Goal: Task Accomplishment & Management: Manage account settings

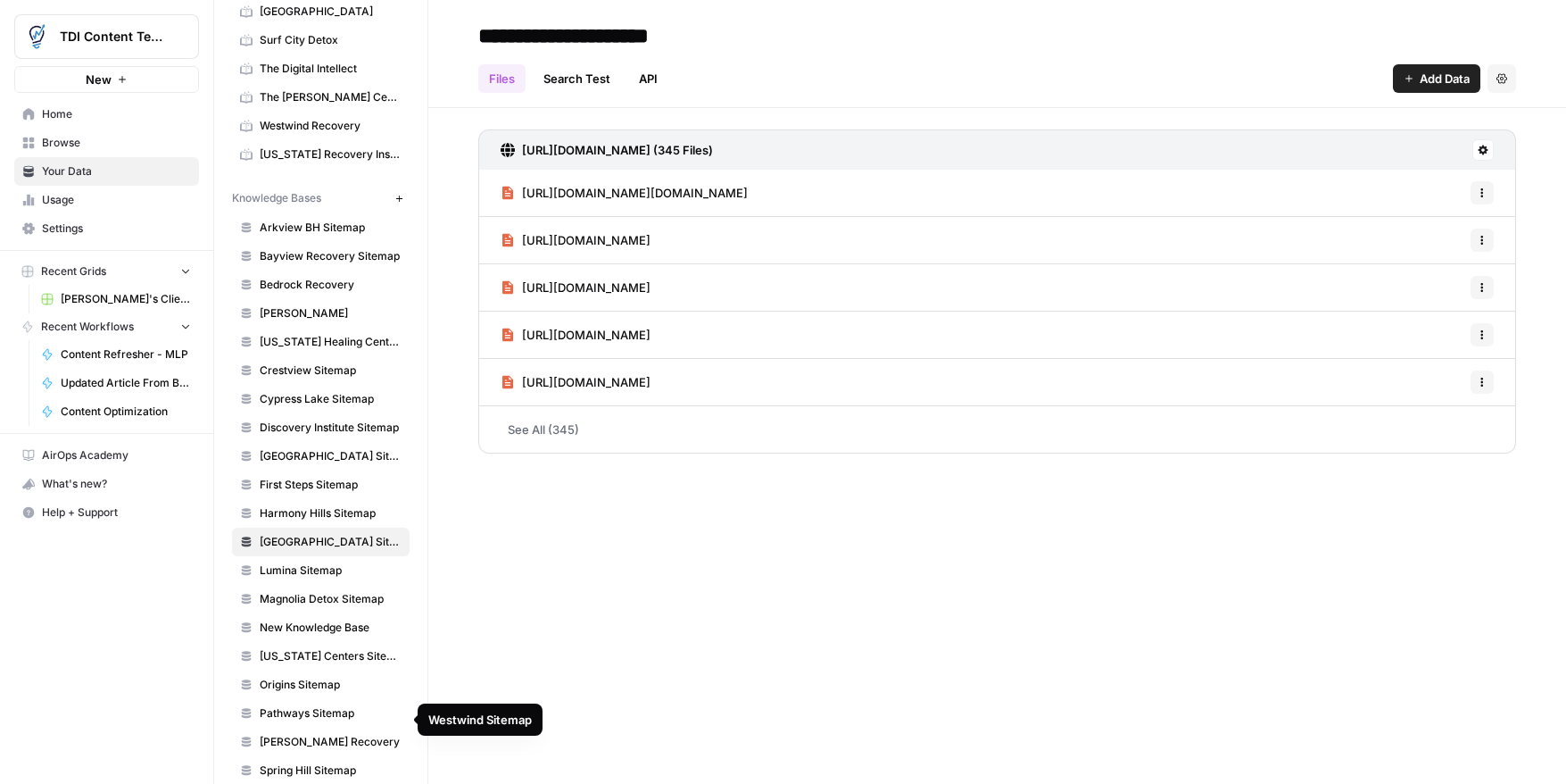
scroll to position [532, 0]
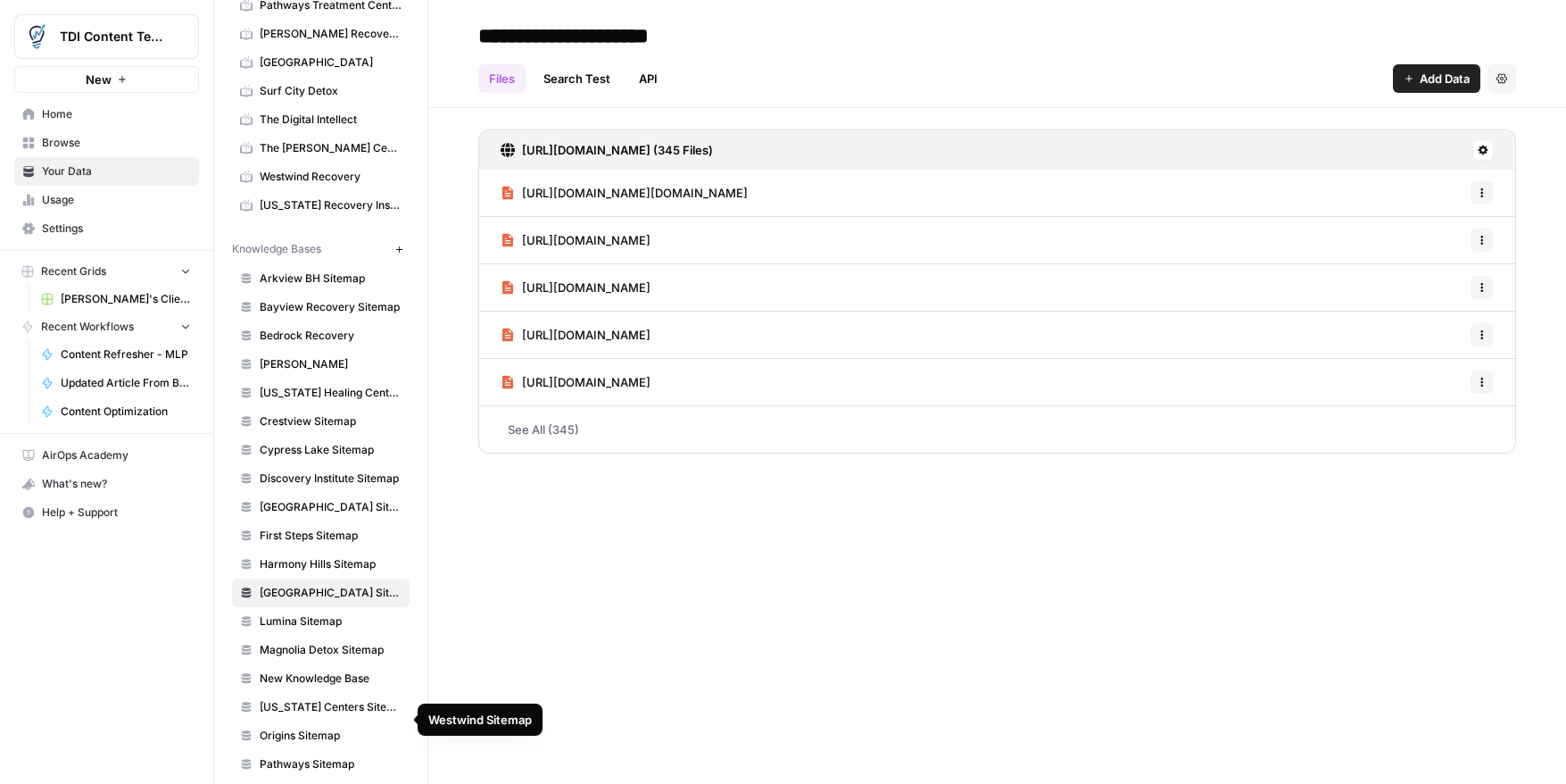
click at [352, 434] on link "Crestview Sitemap" at bounding box center [321, 421] width 178 height 29
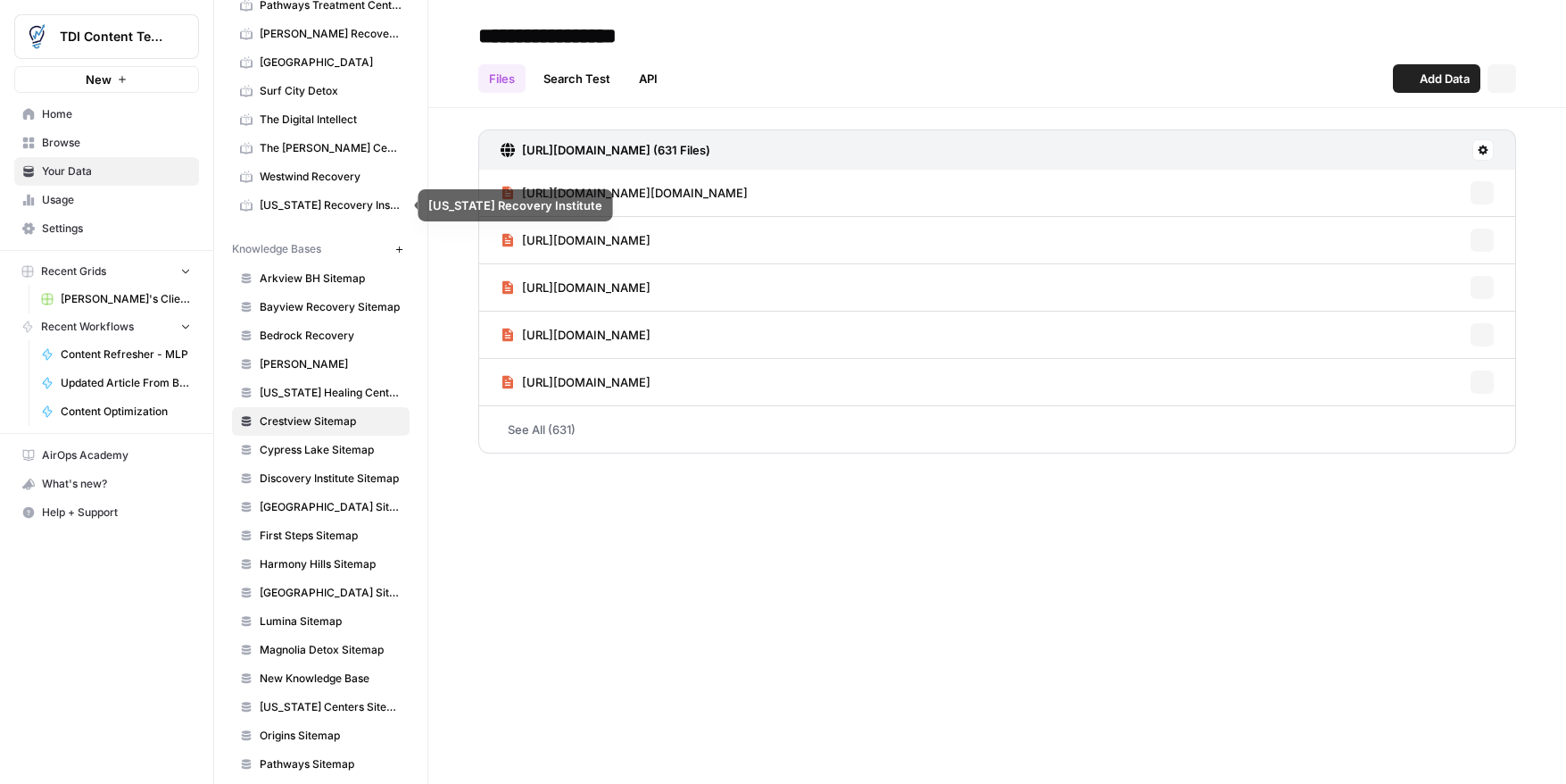
click at [340, 183] on span "Westwind Recovery" at bounding box center [331, 177] width 142 height 16
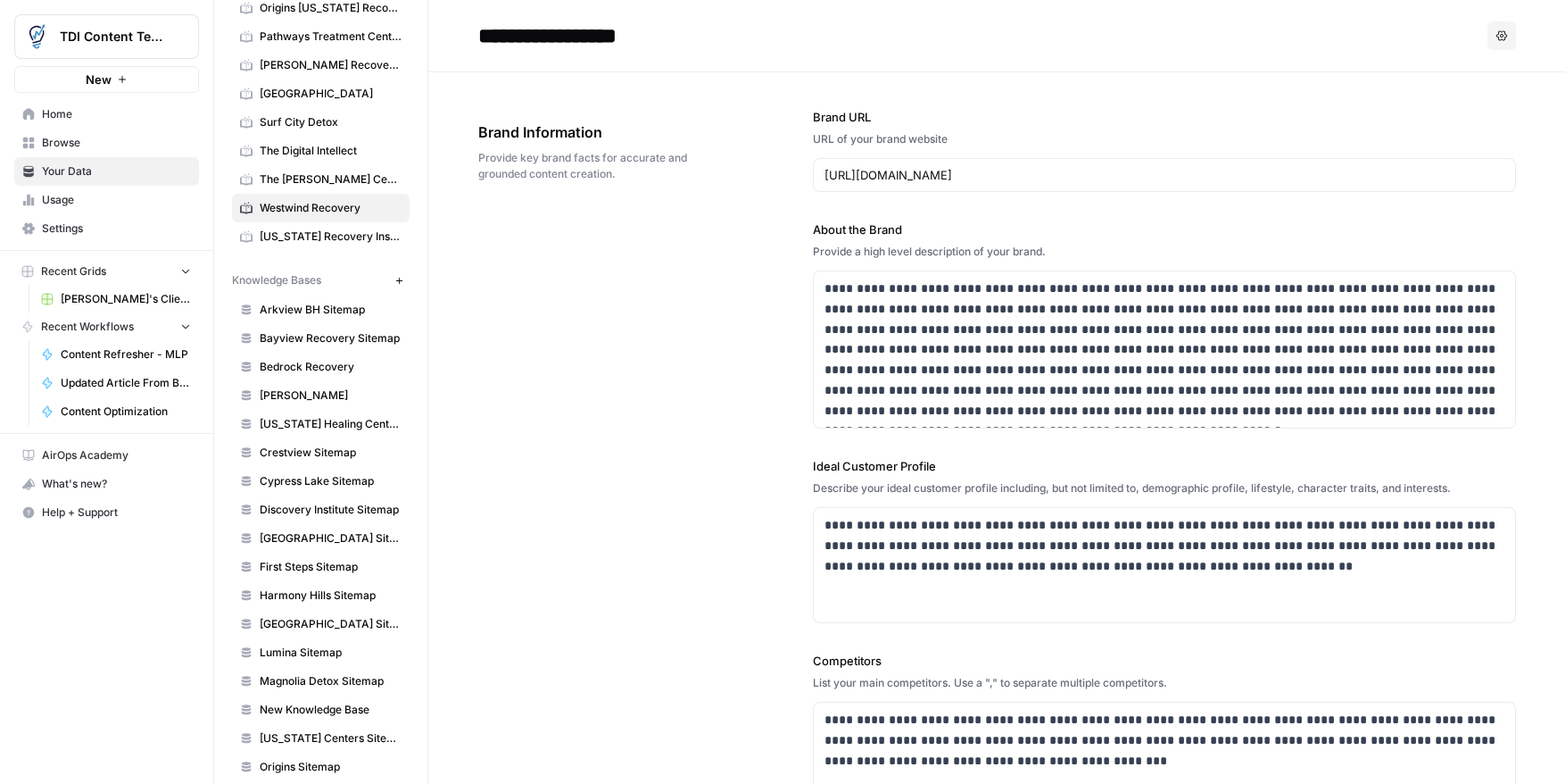
scroll to position [504, 0]
click at [310, 306] on span "Arkview BH Sitemap" at bounding box center [331, 306] width 142 height 16
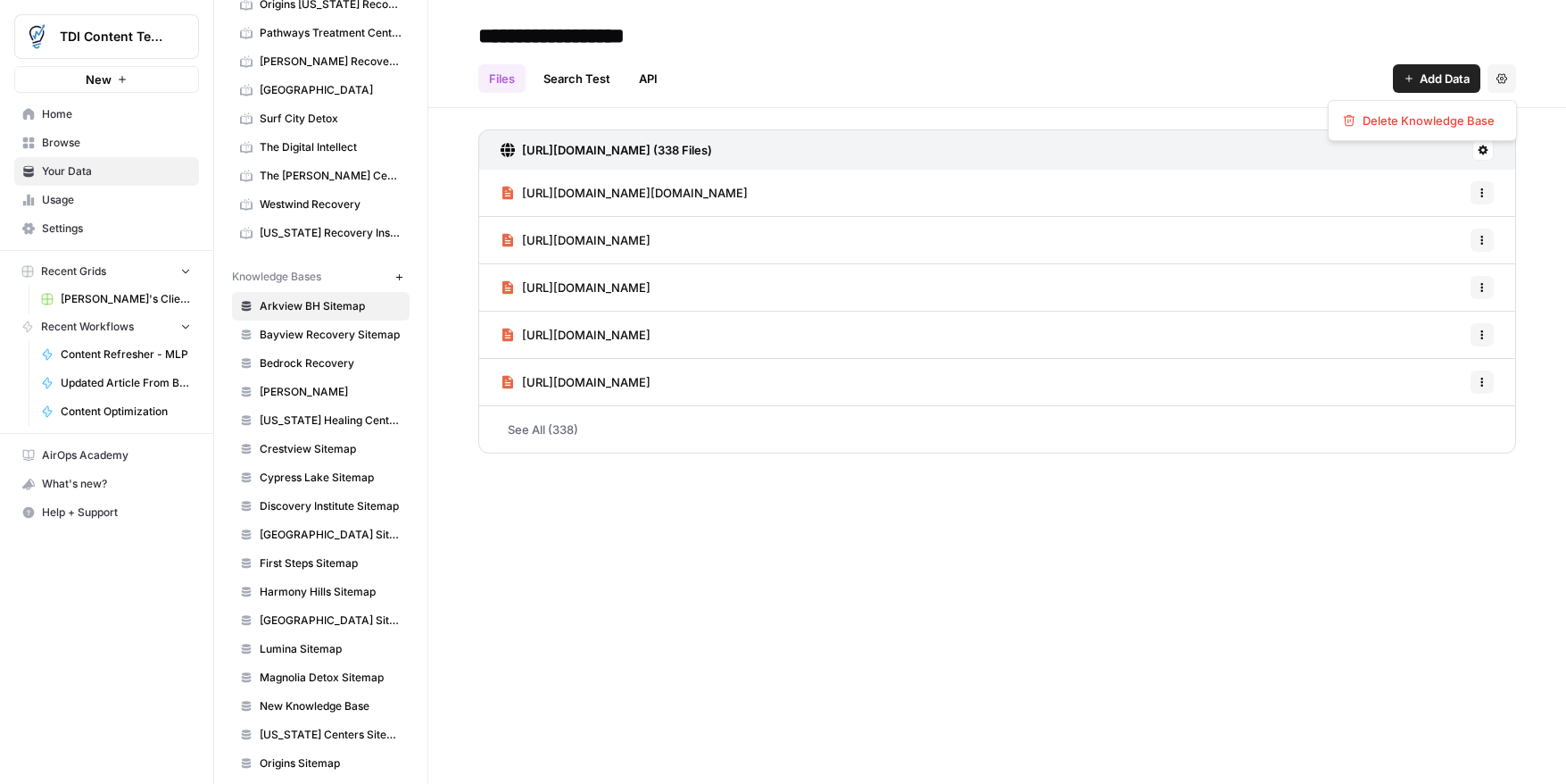
click at [1498, 84] on button "Settings" at bounding box center [1502, 78] width 29 height 29
click at [1481, 154] on icon at bounding box center [1483, 150] width 11 height 11
click at [1380, 193] on span "Sync Data" at bounding box center [1415, 188] width 110 height 18
click at [1486, 151] on icon at bounding box center [1483, 150] width 11 height 11
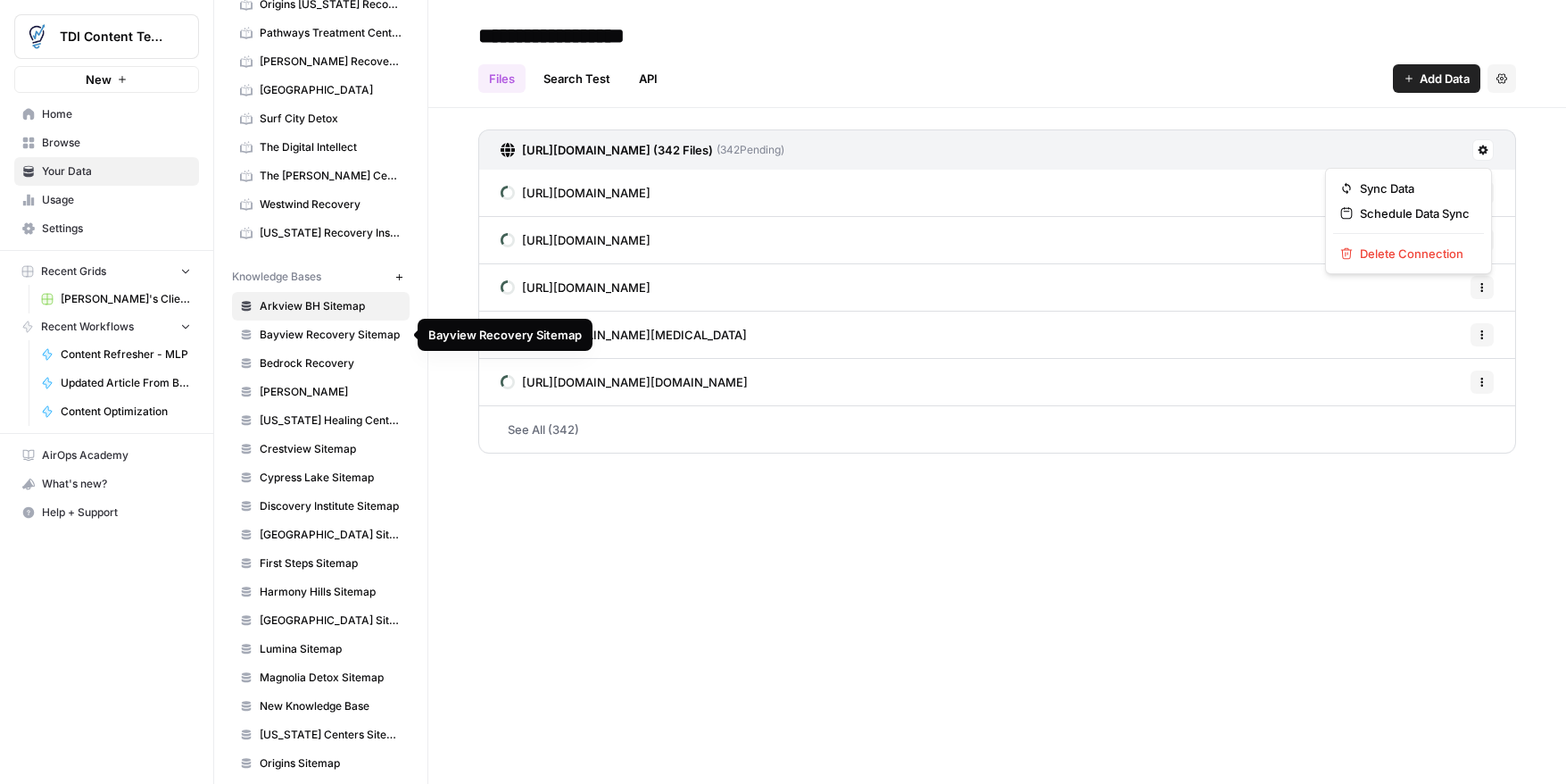
click at [293, 327] on span "Bayview Recovery Sitemap" at bounding box center [331, 335] width 142 height 16
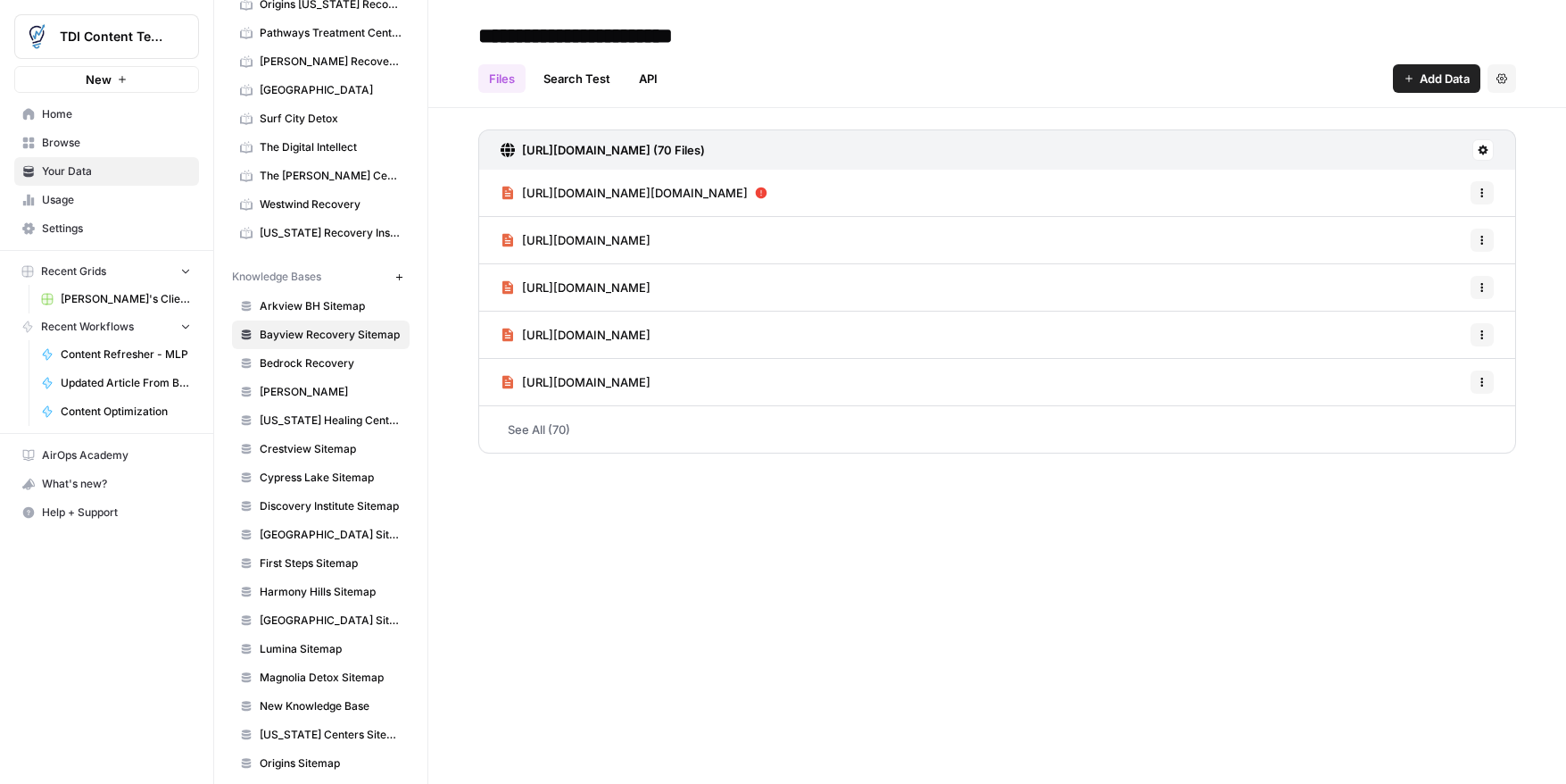
click at [1474, 153] on button at bounding box center [1483, 149] width 21 height 21
click at [1441, 224] on button "Schedule Data Sync" at bounding box center [1408, 213] width 151 height 25
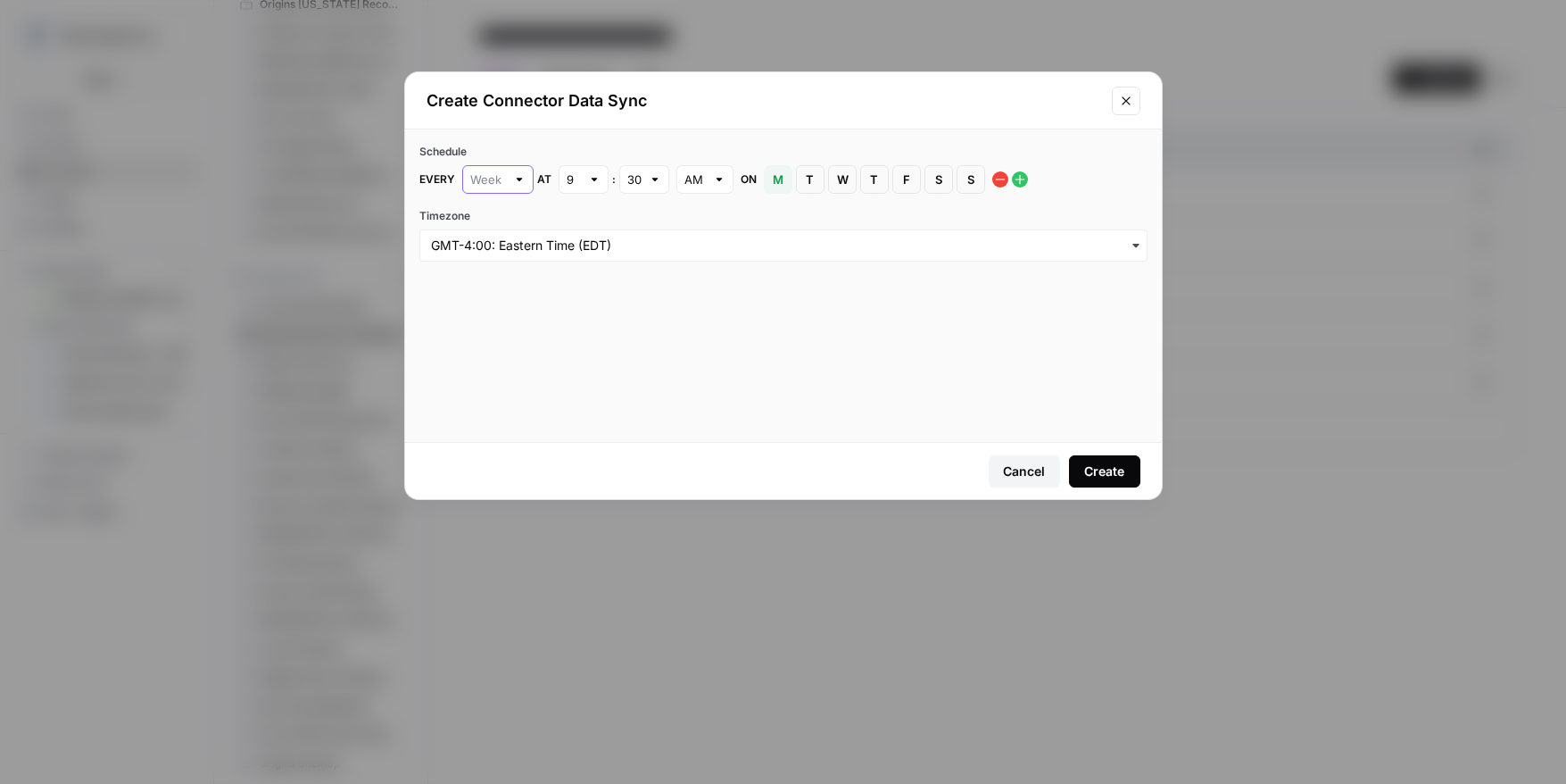
click at [494, 174] on input "text" at bounding box center [488, 179] width 36 height 18
type input "Week"
click at [612, 220] on label "Timezone" at bounding box center [783, 216] width 728 height 16
click at [612, 237] on input "Timezone" at bounding box center [783, 246] width 705 height 18
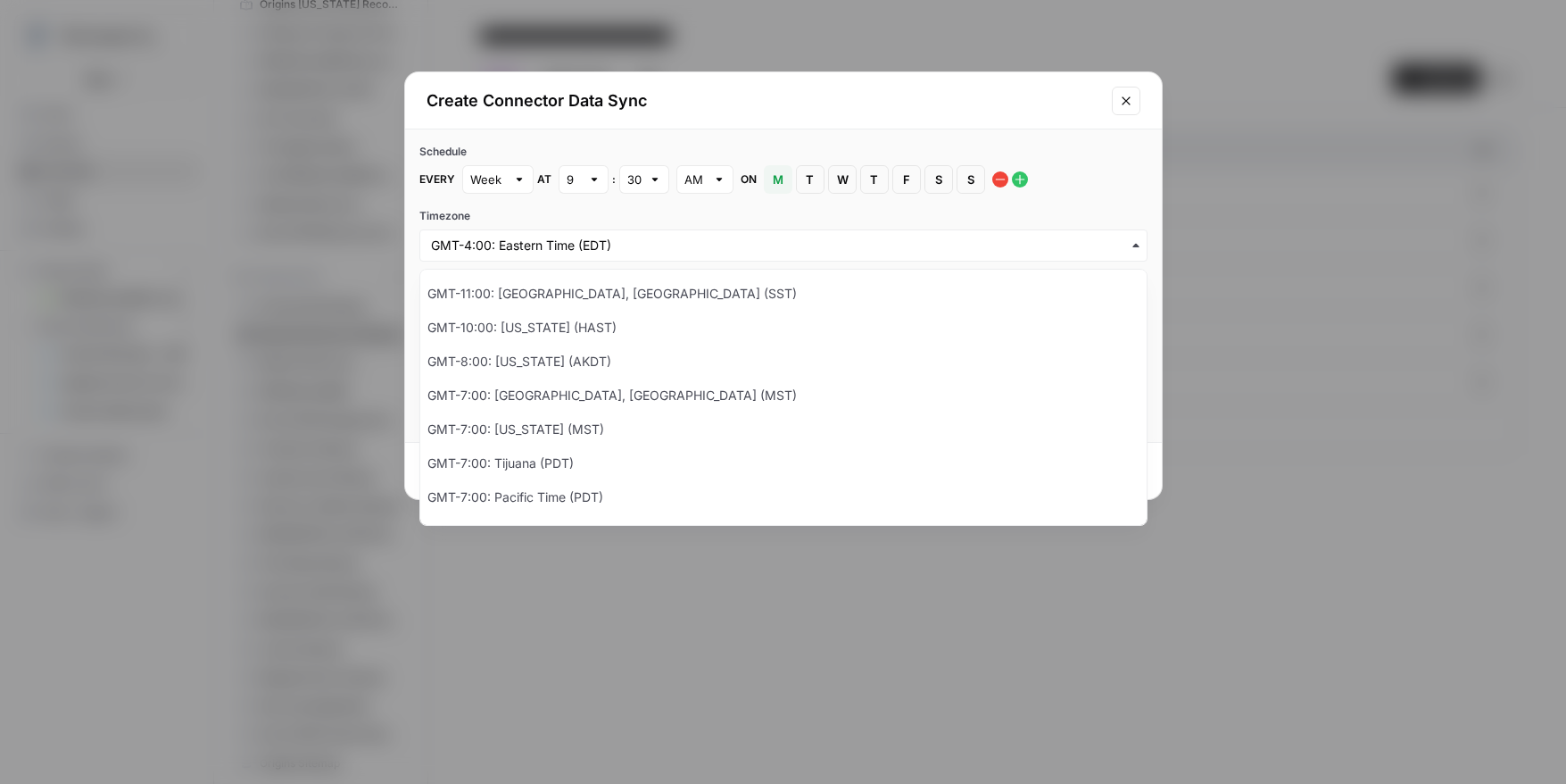
click at [625, 215] on label "Timezone" at bounding box center [783, 216] width 728 height 16
click at [625, 237] on input "Timezone" at bounding box center [783, 246] width 705 height 18
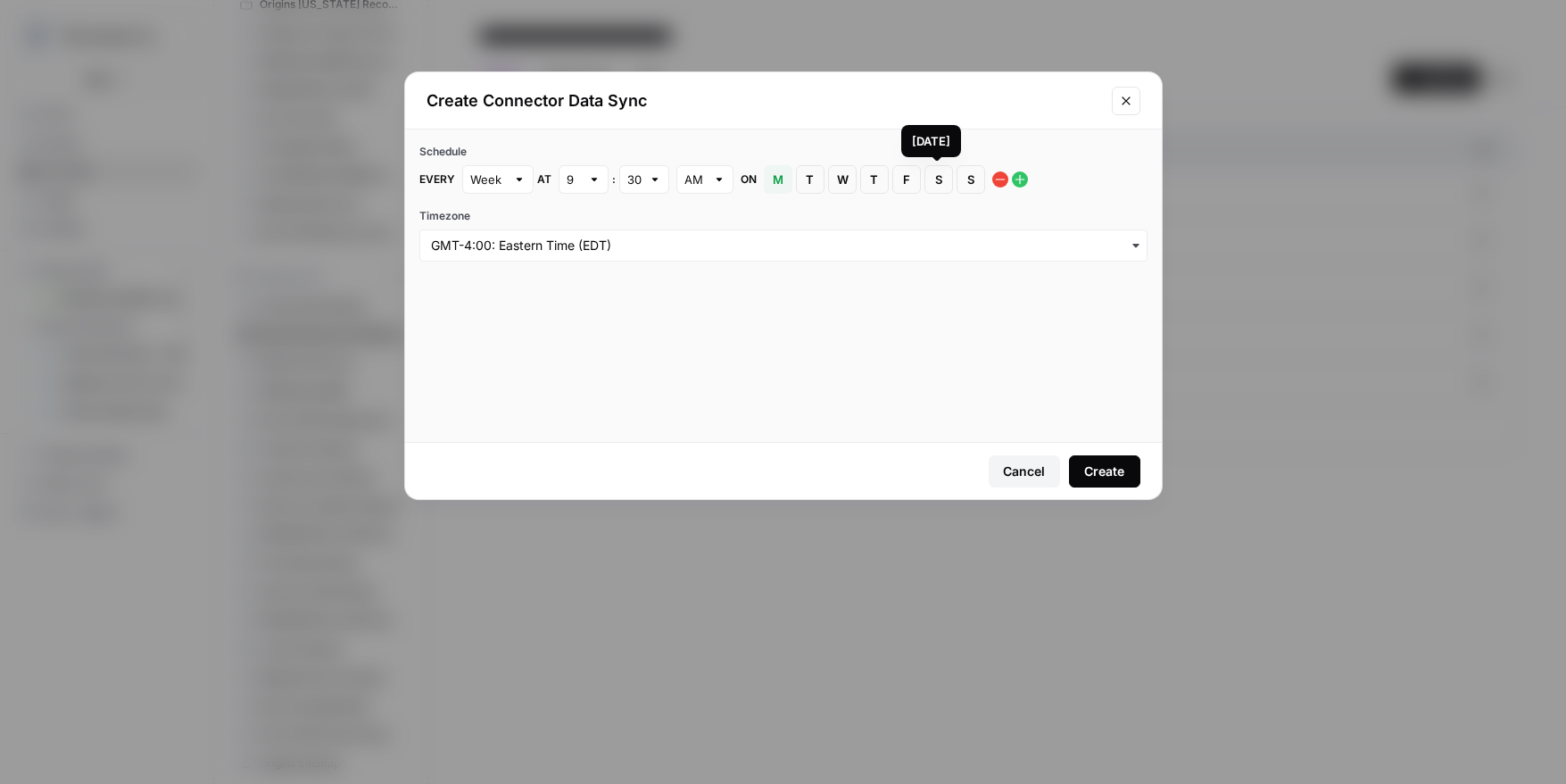
click at [942, 184] on span "S" at bounding box center [939, 179] width 11 height 18
click at [524, 178] on div at bounding box center [519, 179] width 12 height 18
type input "Week"
click at [1110, 474] on div "Create" at bounding box center [1104, 471] width 40 height 18
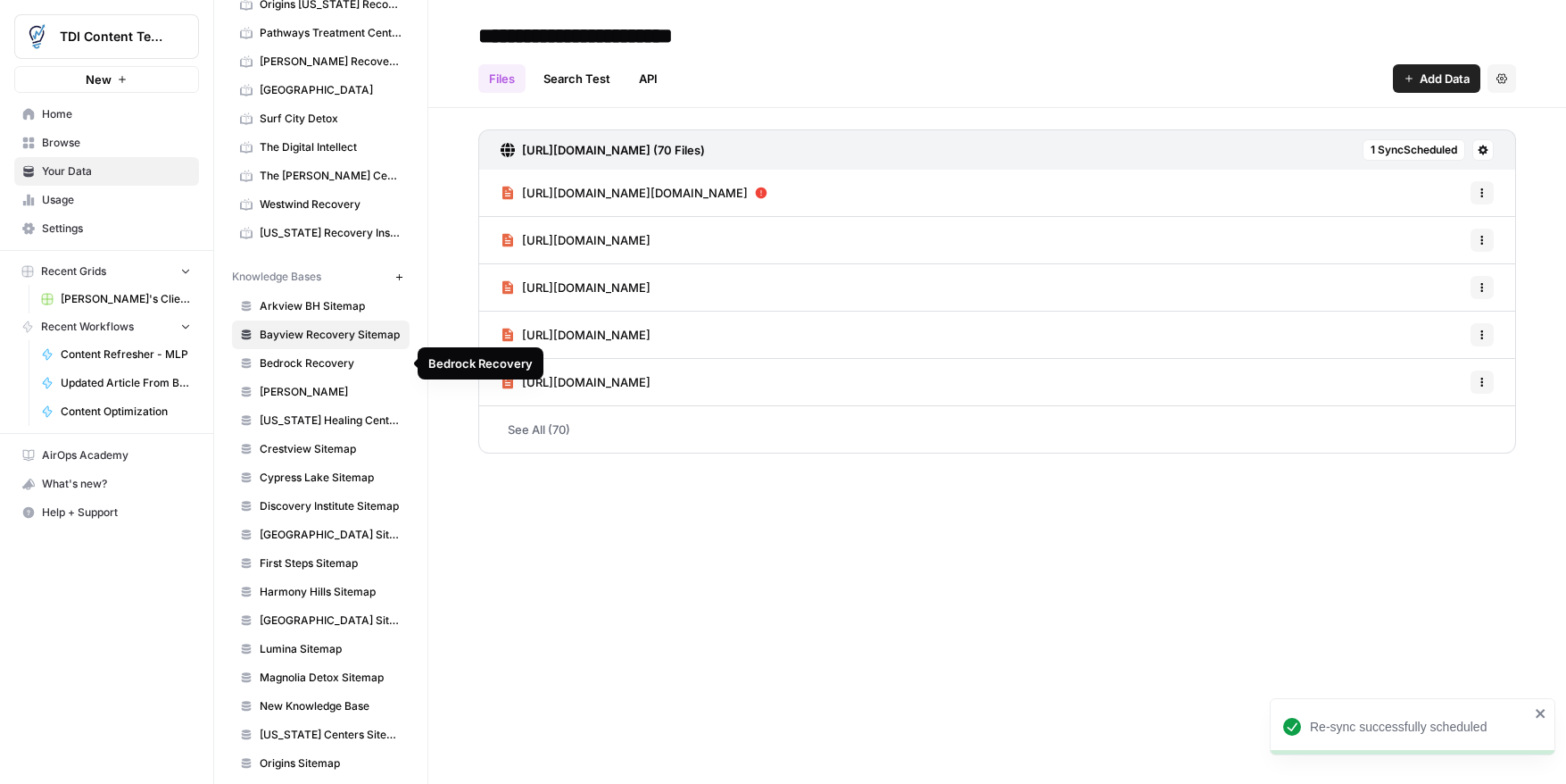
click at [327, 362] on span "Bedrock Recovery" at bounding box center [331, 363] width 142 height 16
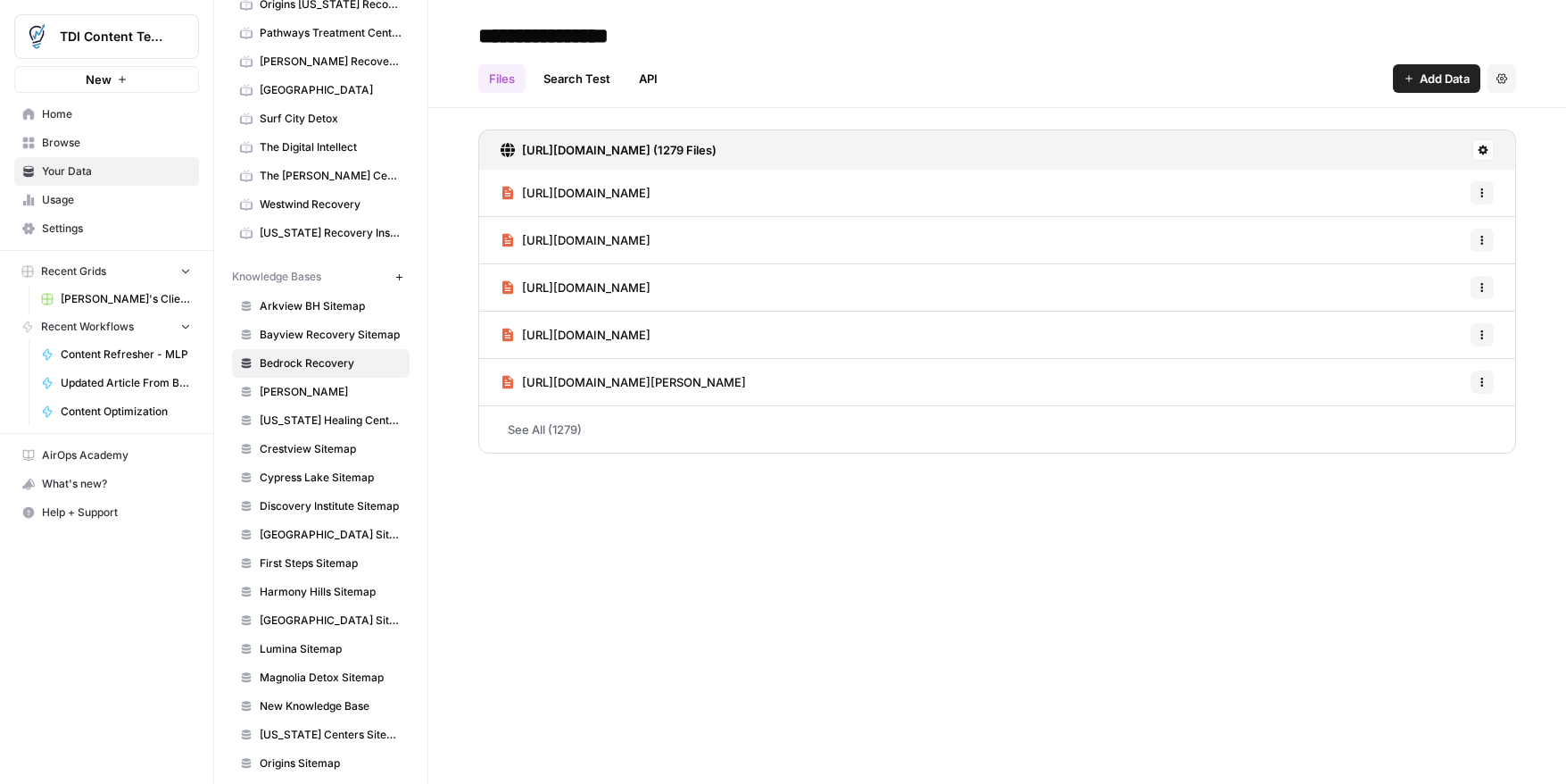
click at [1503, 79] on icon "button" at bounding box center [1502, 78] width 11 height 11
click at [1485, 152] on icon at bounding box center [1484, 150] width 10 height 10
click at [1456, 205] on span "Schedule Data Sync" at bounding box center [1415, 213] width 110 height 18
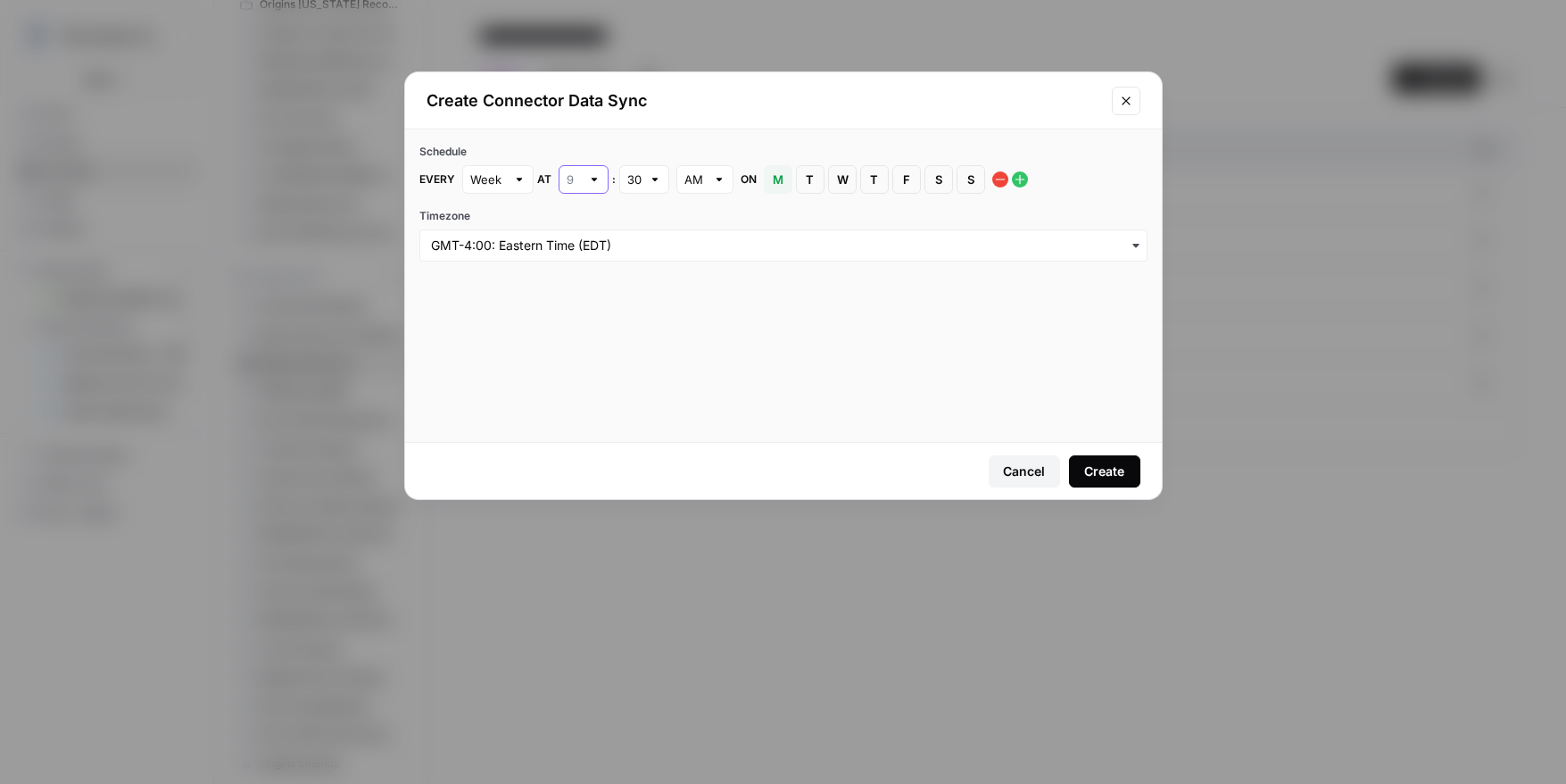
click at [570, 175] on input "text" at bounding box center [574, 179] width 14 height 18
click at [590, 299] on div "4" at bounding box center [582, 296] width 20 height 18
type input "4"
click at [944, 179] on button "S [DATE]" at bounding box center [939, 179] width 29 height 29
click at [649, 187] on div at bounding box center [655, 179] width 12 height 18
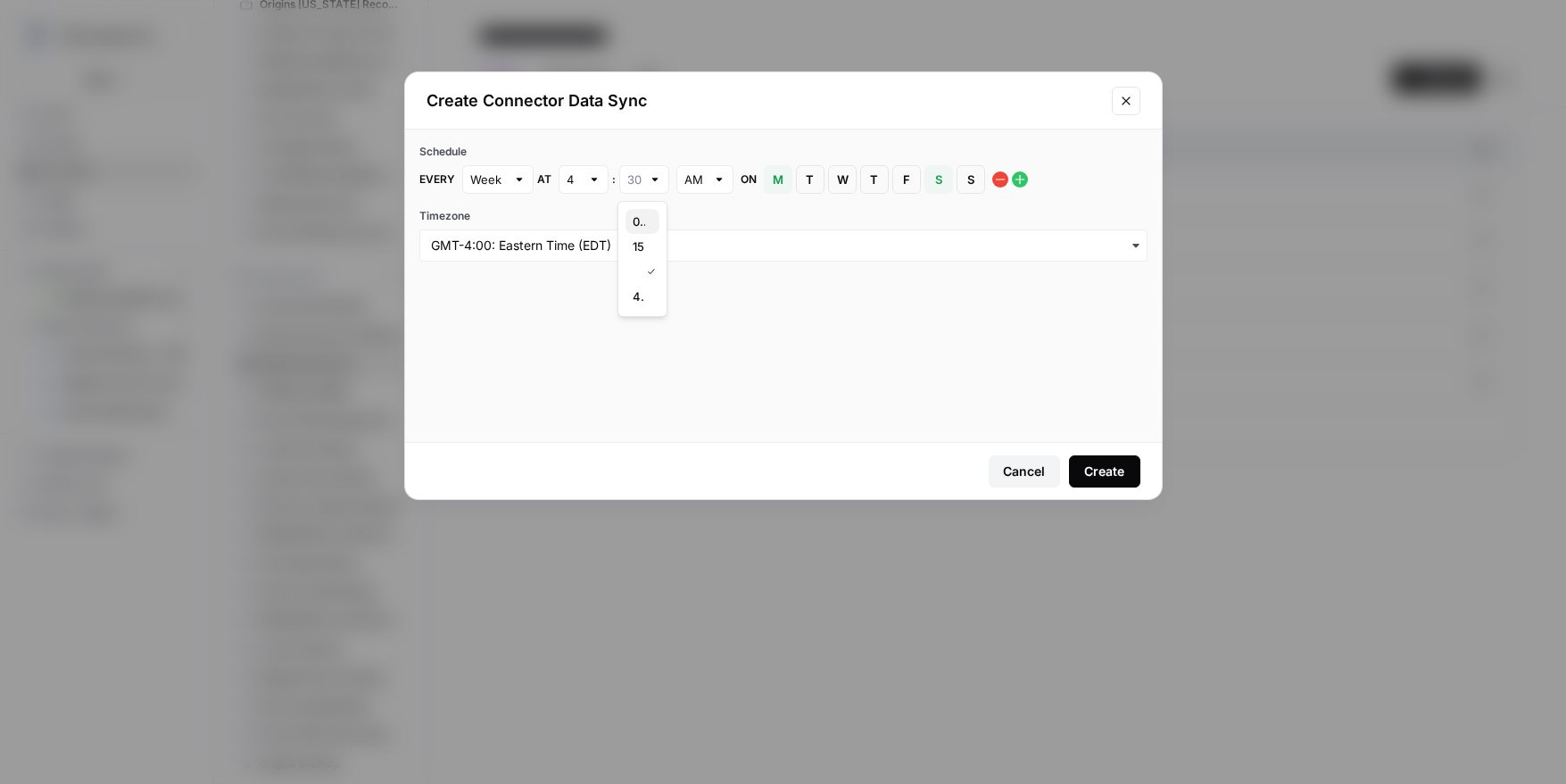
click at [644, 210] on button "00" at bounding box center [643, 221] width 34 height 25
type input "00"
click at [1111, 467] on div "Create" at bounding box center [1104, 471] width 40 height 18
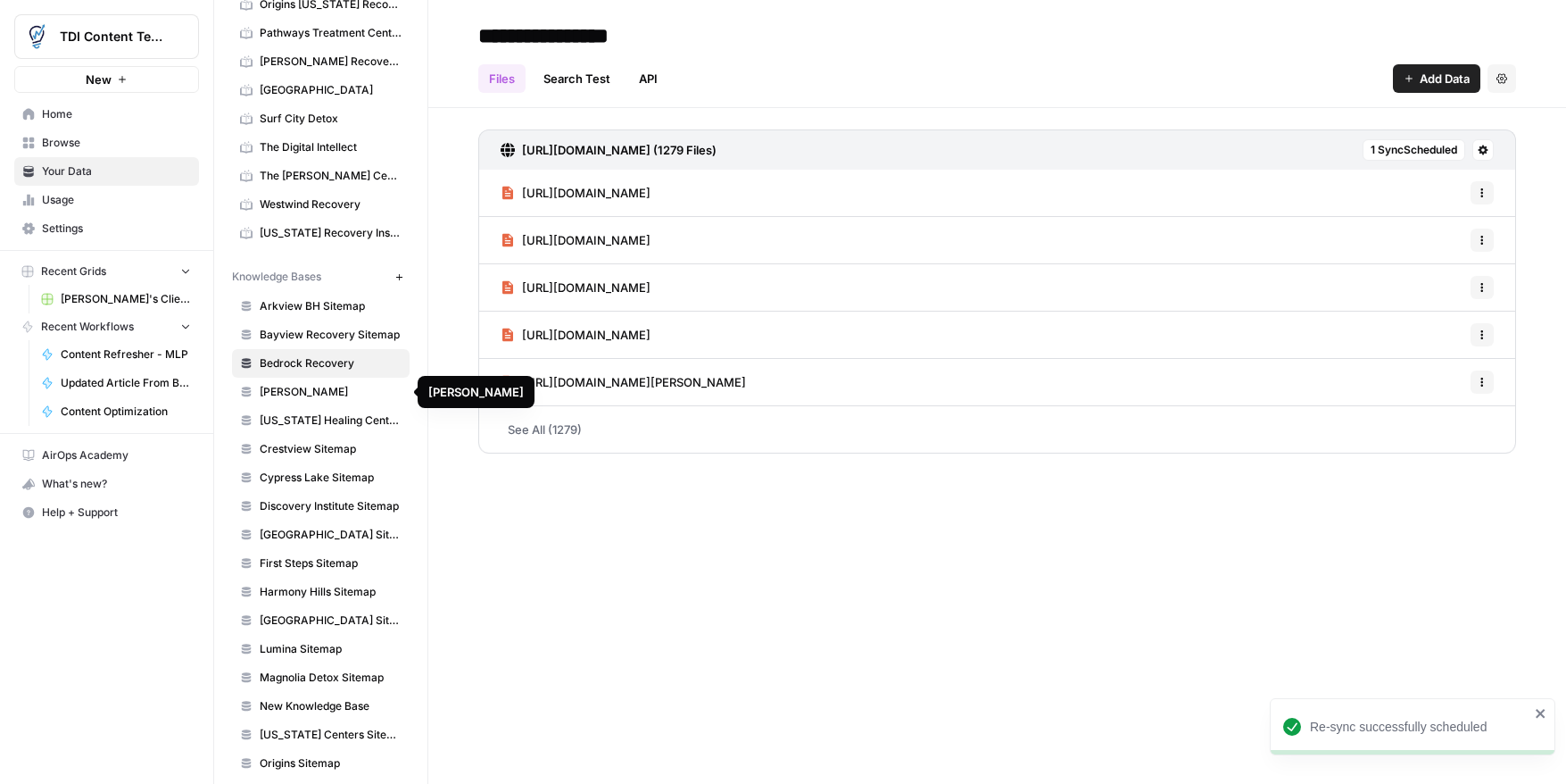
click at [320, 393] on span "[PERSON_NAME]" at bounding box center [331, 392] width 142 height 16
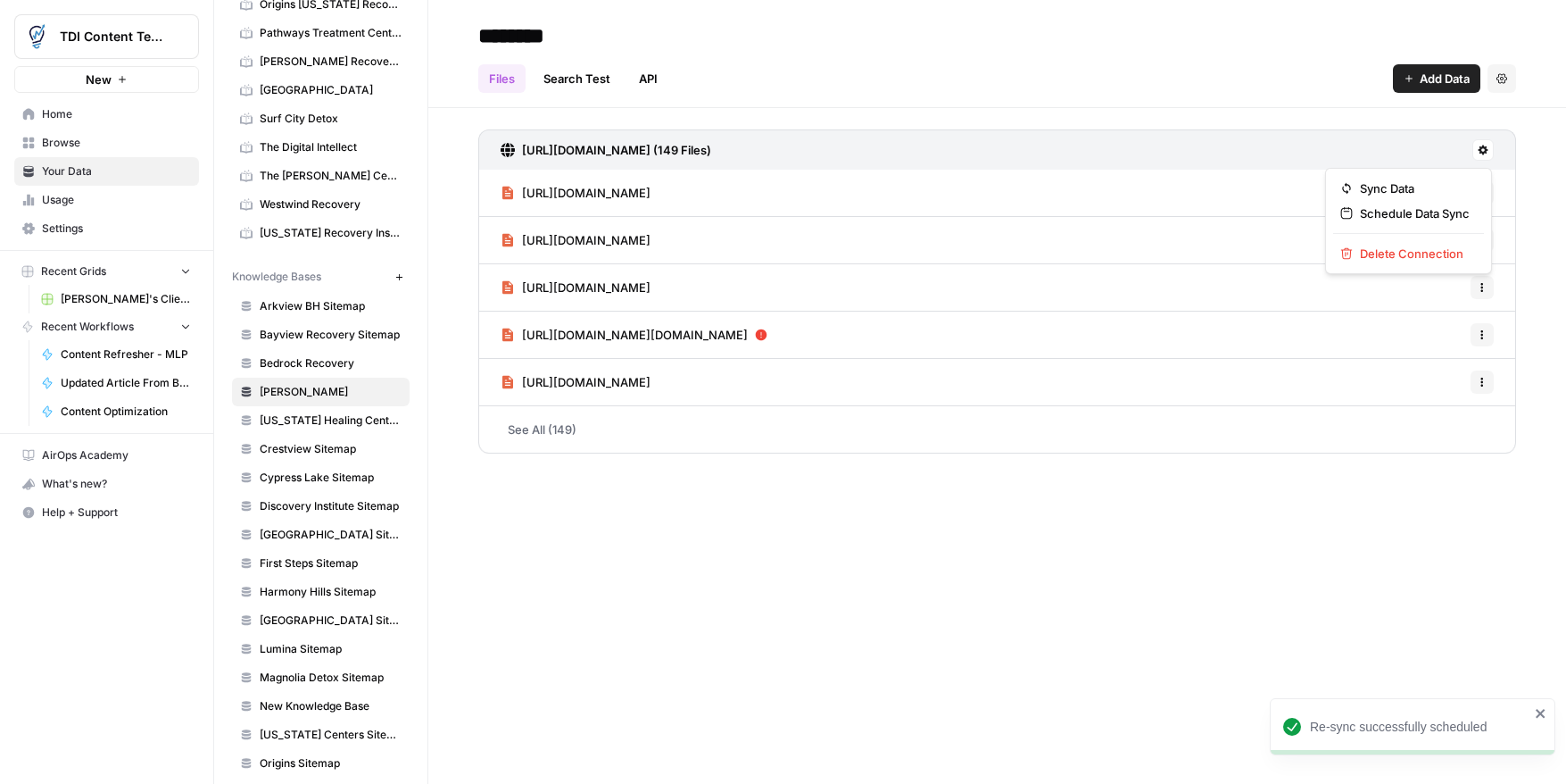
click at [1487, 150] on icon at bounding box center [1484, 150] width 10 height 10
click at [1473, 210] on div "Schedule Data Sync" at bounding box center [1409, 213] width 137 height 18
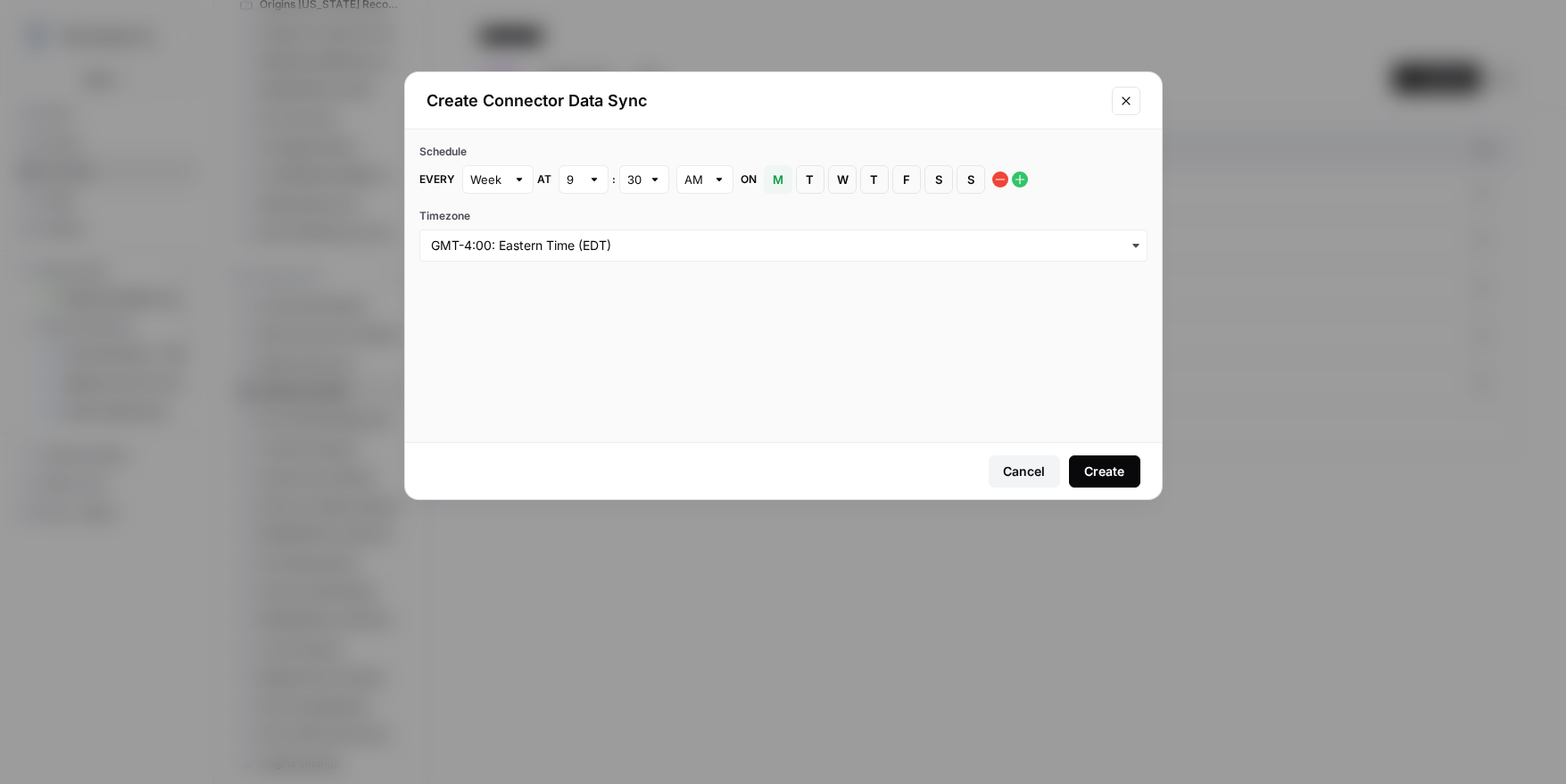
click at [602, 181] on div "9" at bounding box center [584, 179] width 50 height 29
drag, startPoint x: 593, startPoint y: 303, endPoint x: 615, endPoint y: 269, distance: 40.6
click at [595, 299] on button "4" at bounding box center [582, 296] width 34 height 25
type input "4"
click at [934, 187] on span "S" at bounding box center [939, 179] width 11 height 18
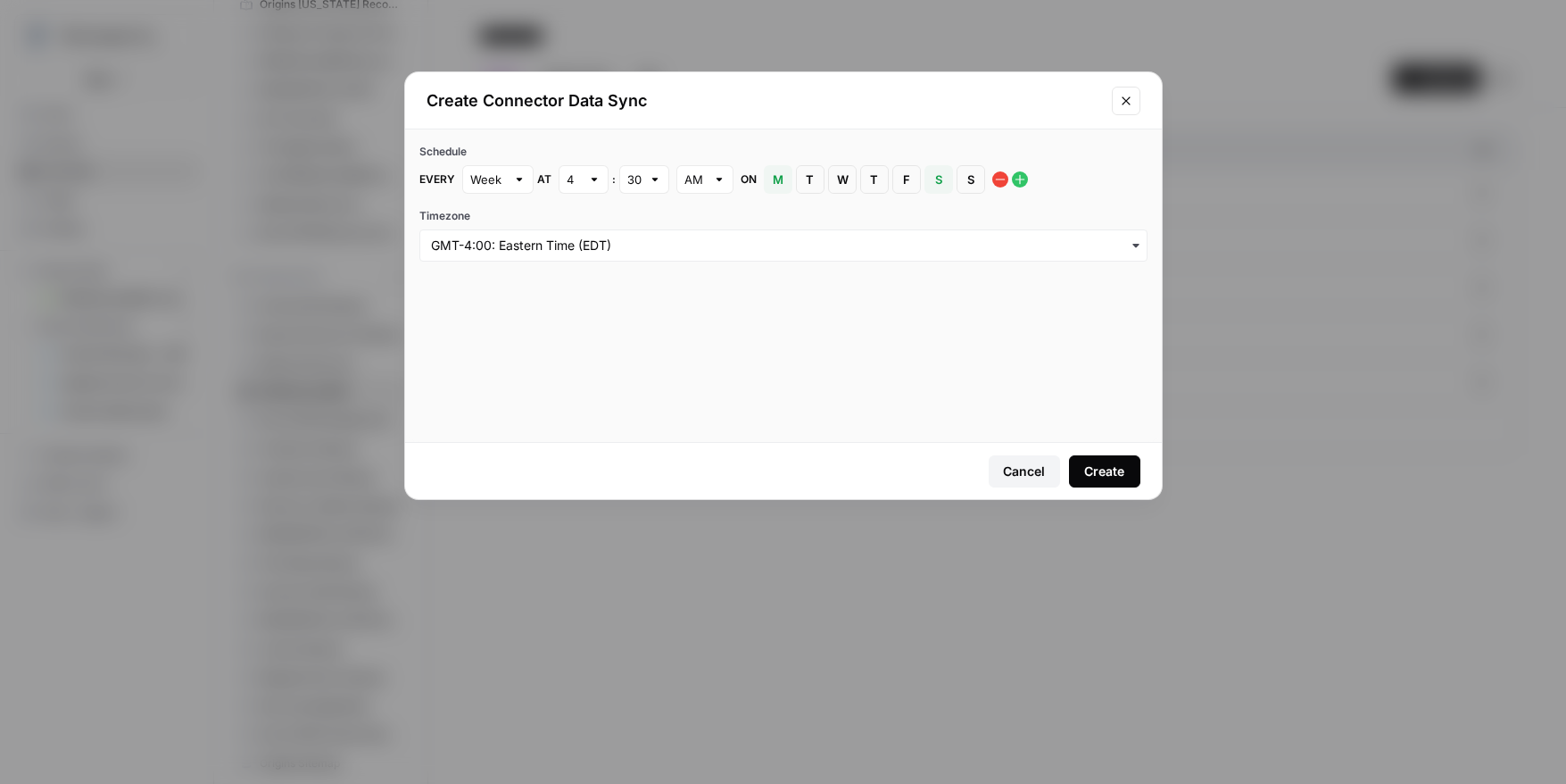
click at [1103, 477] on div "Create" at bounding box center [1104, 471] width 40 height 18
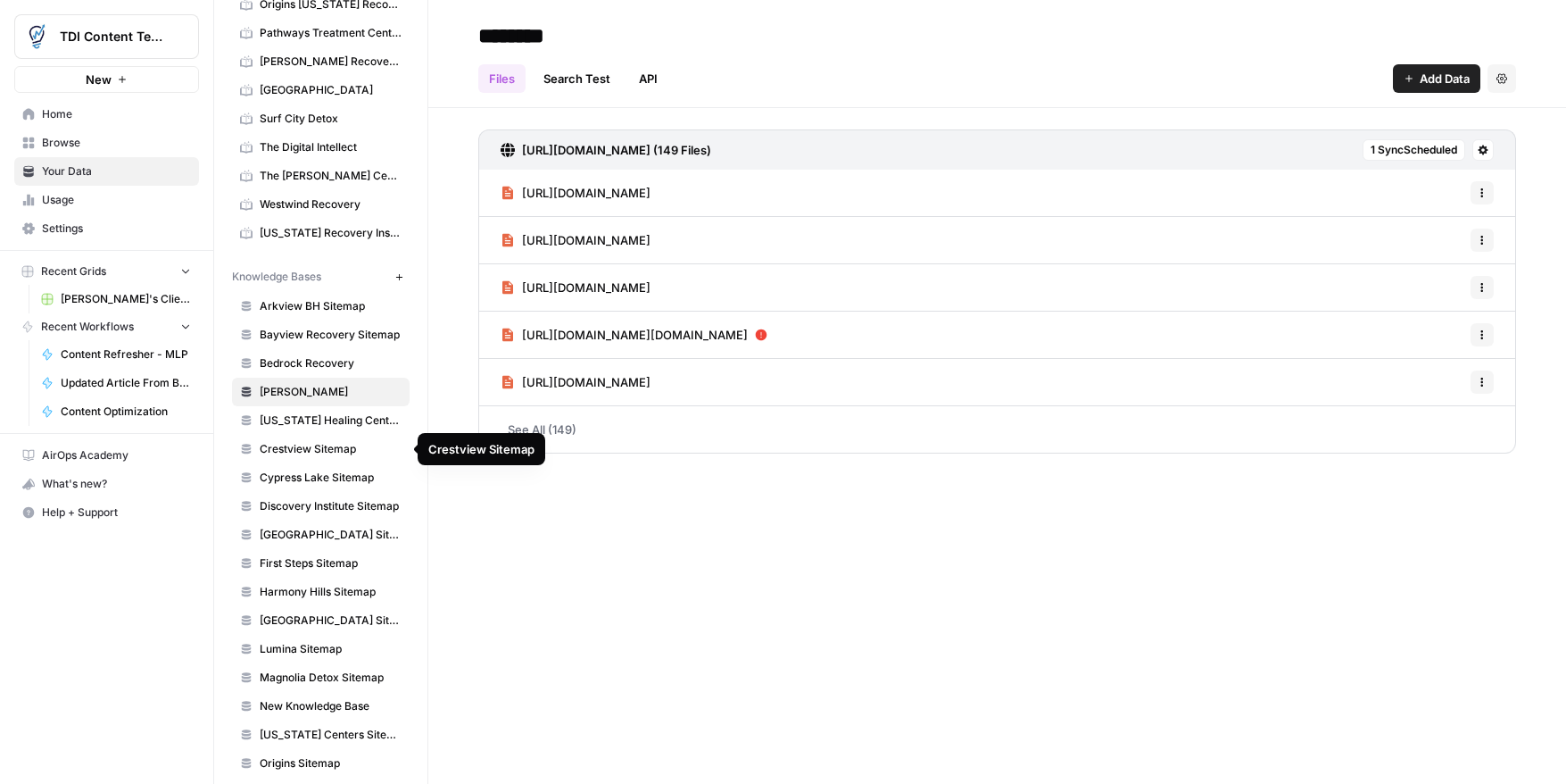
click at [309, 444] on span "Crestview Sitemap" at bounding box center [331, 449] width 142 height 16
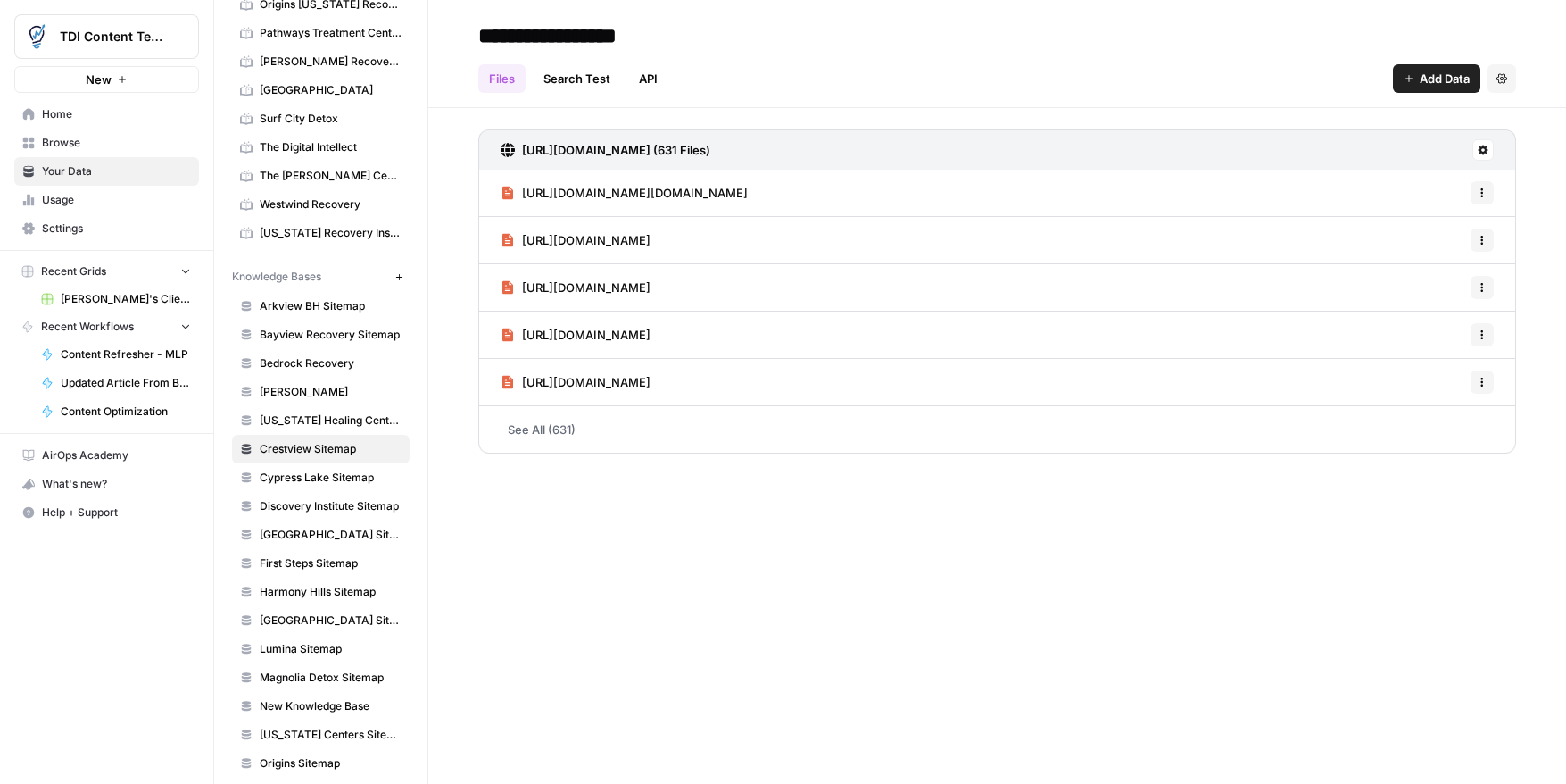
click at [1490, 154] on button at bounding box center [1483, 149] width 21 height 21
click at [1448, 206] on span "Schedule Data Sync" at bounding box center [1415, 213] width 110 height 18
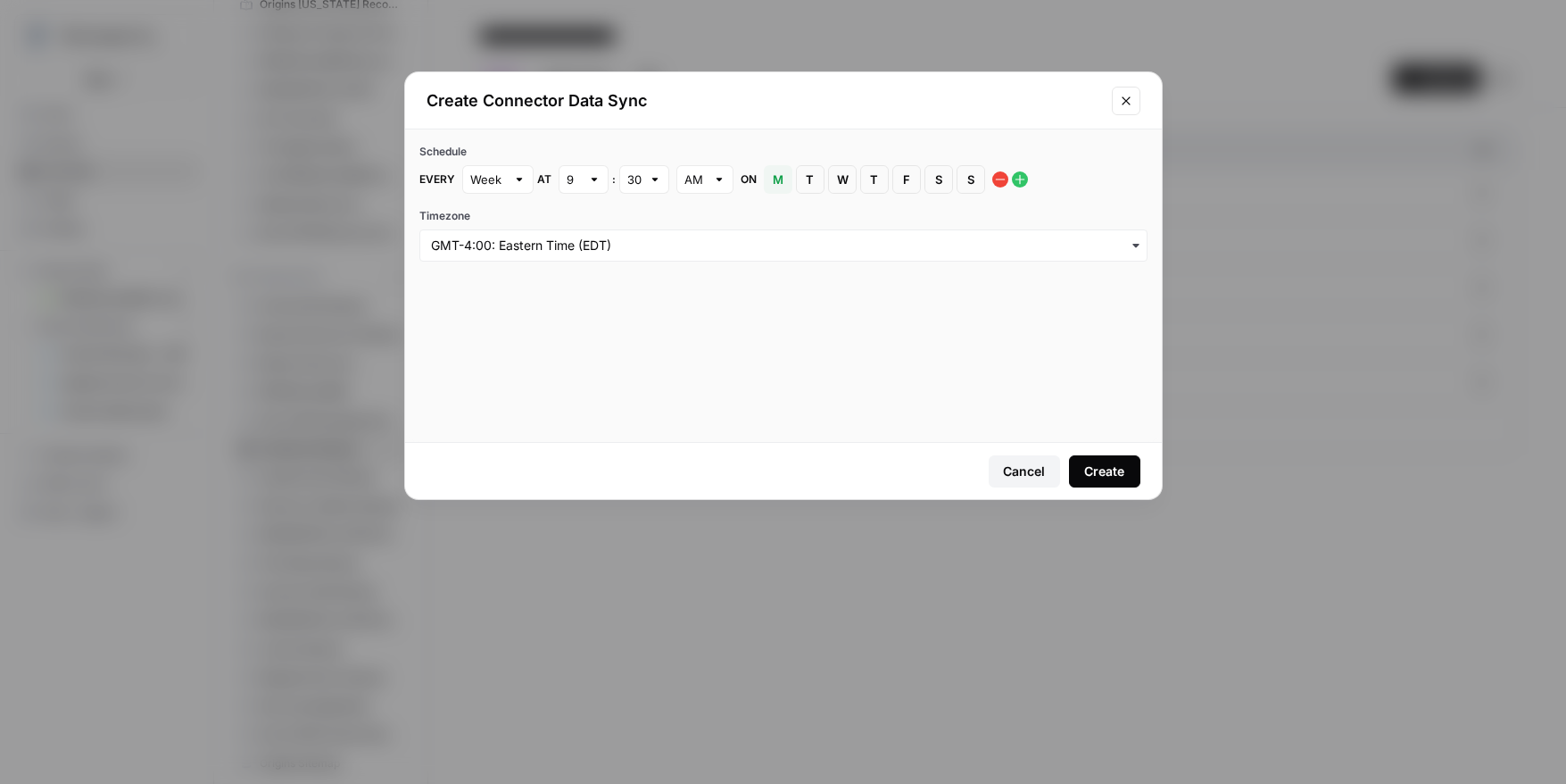
click at [591, 183] on div at bounding box center [594, 179] width 12 height 18
click at [590, 248] on div "2" at bounding box center [582, 246] width 20 height 18
type input "2"
click at [944, 188] on button "S [DATE]" at bounding box center [939, 179] width 29 height 29
click at [1111, 475] on div "Create" at bounding box center [1104, 471] width 40 height 18
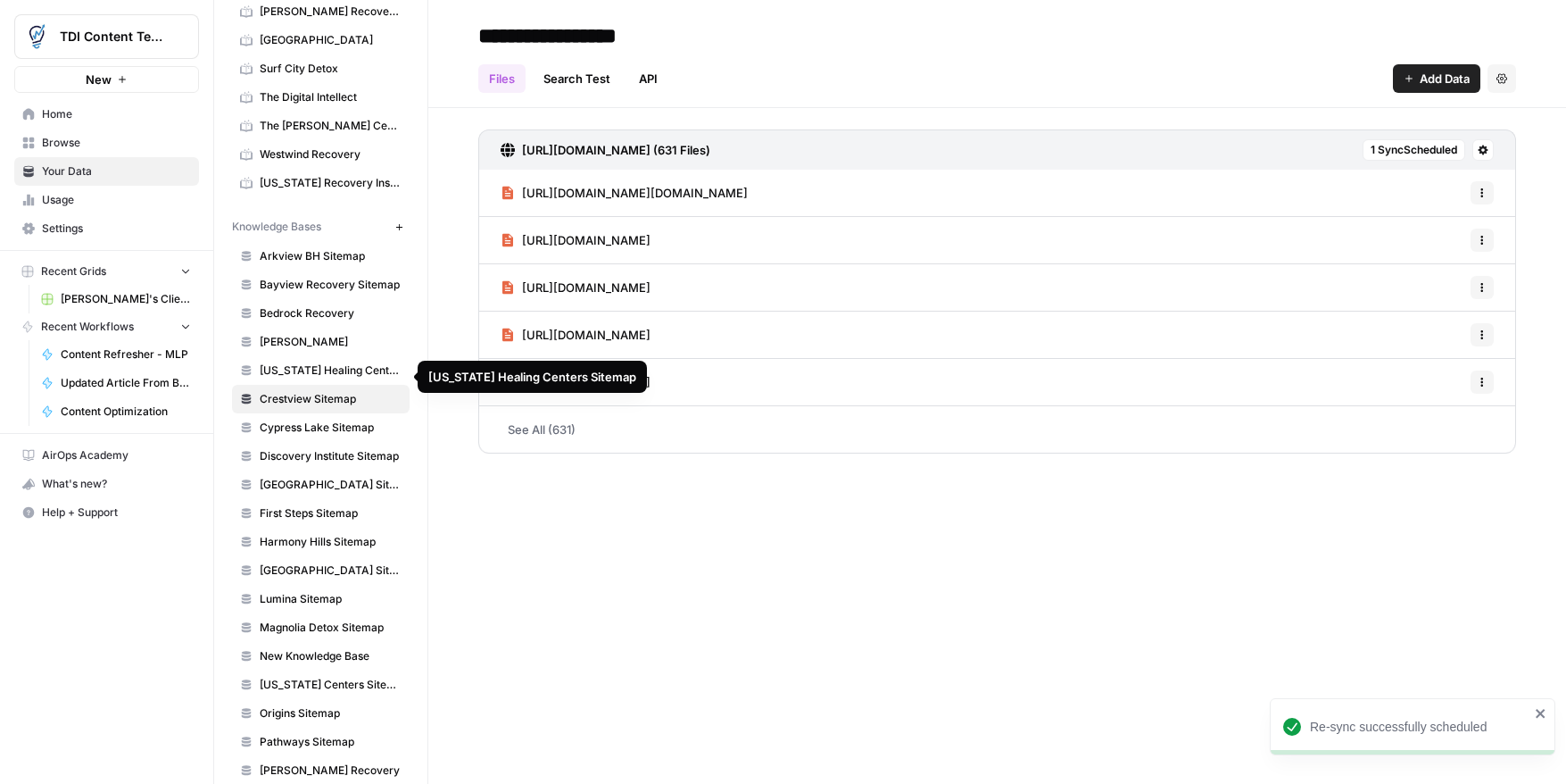
scroll to position [564, 0]
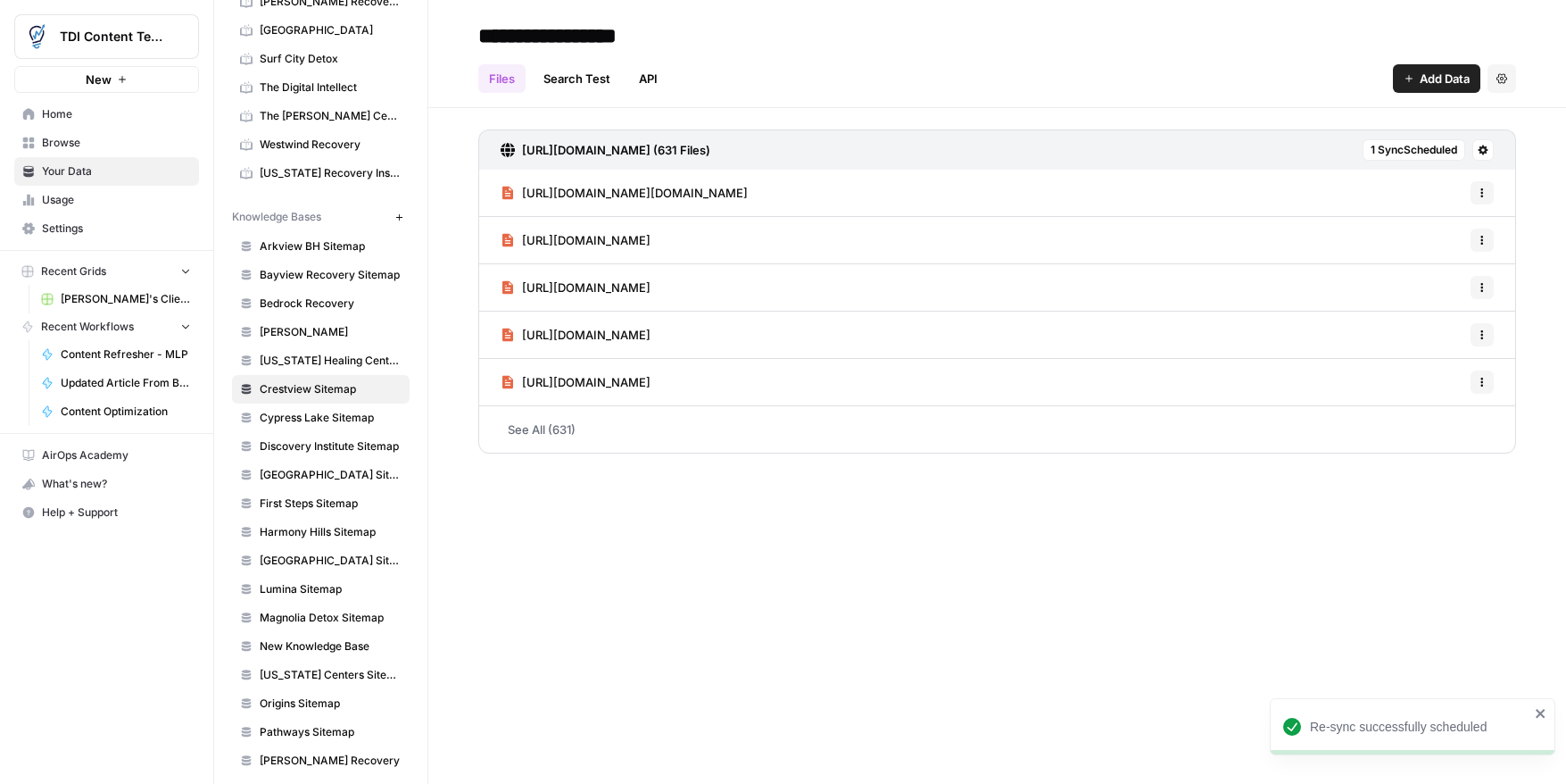
click at [317, 440] on span "Discovery Institute Sitemap" at bounding box center [331, 446] width 142 height 16
click at [1475, 150] on button at bounding box center [1483, 149] width 21 height 21
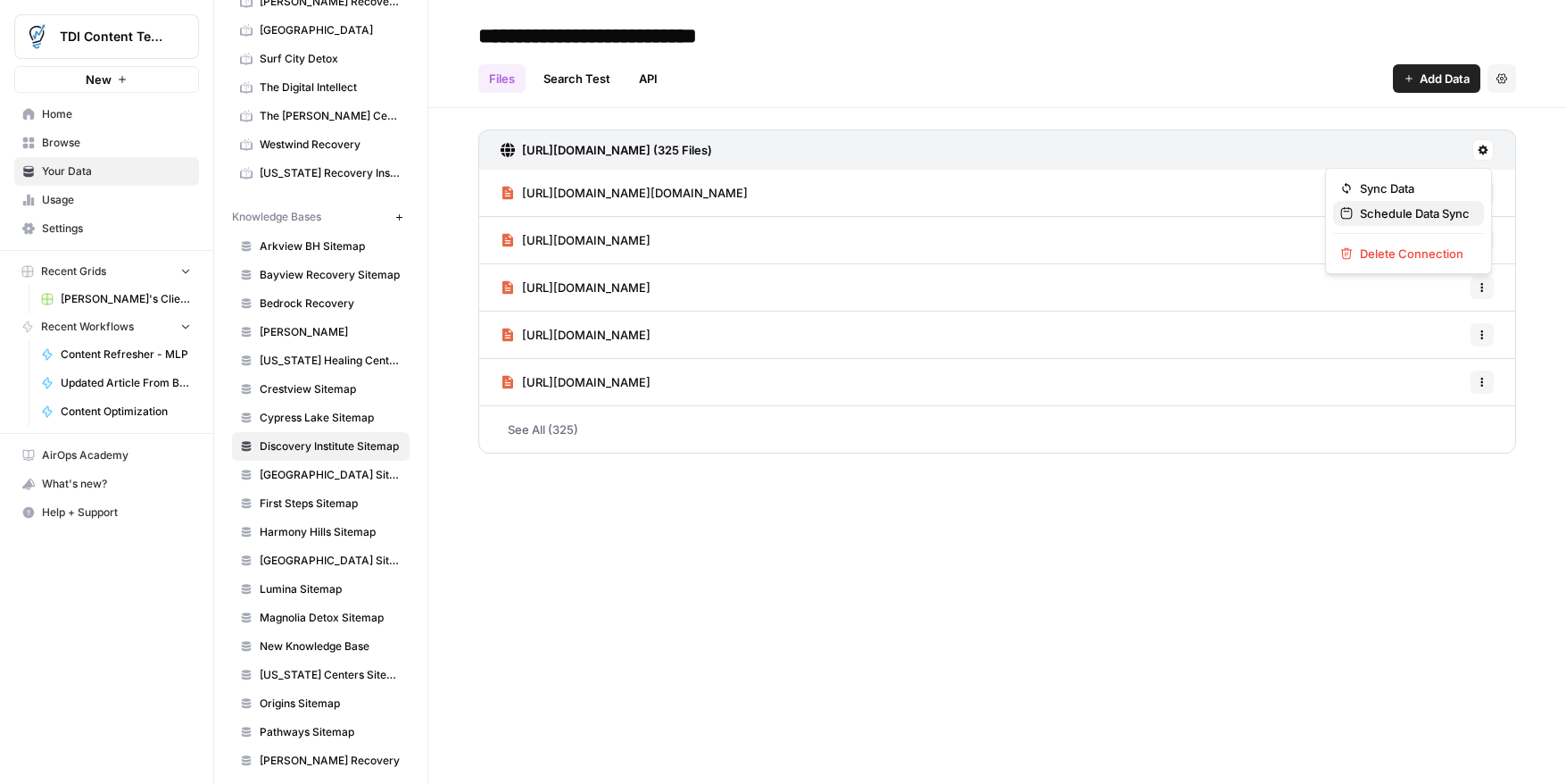
click at [1432, 205] on span "Schedule Data Sync" at bounding box center [1415, 213] width 110 height 18
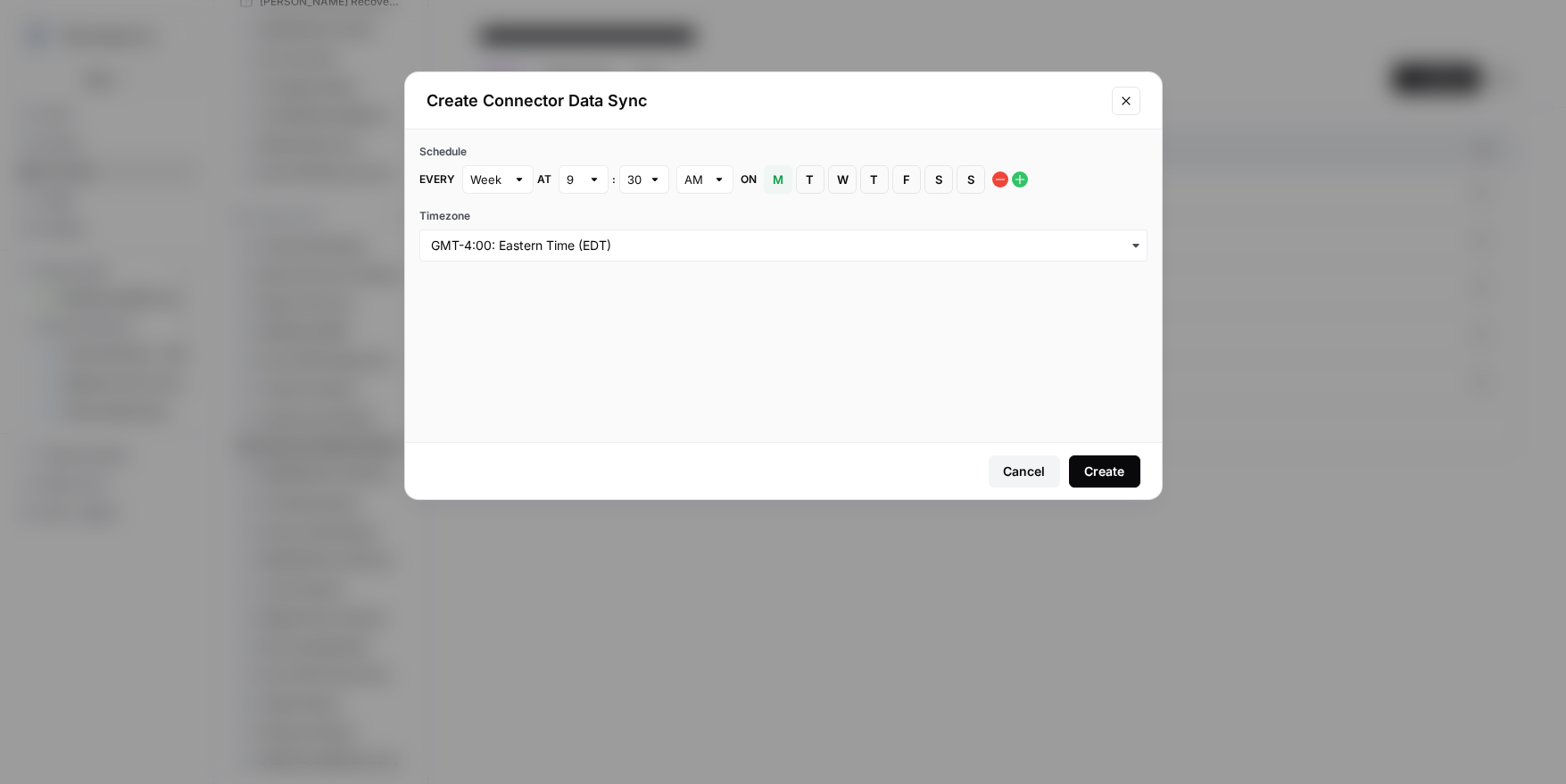
click at [592, 179] on div at bounding box center [594, 179] width 12 height 18
click at [593, 279] on button "3" at bounding box center [582, 271] width 34 height 25
type input "3"
click at [942, 179] on span "S" at bounding box center [939, 179] width 11 height 18
click at [1099, 457] on button "Create" at bounding box center [1104, 471] width 71 height 32
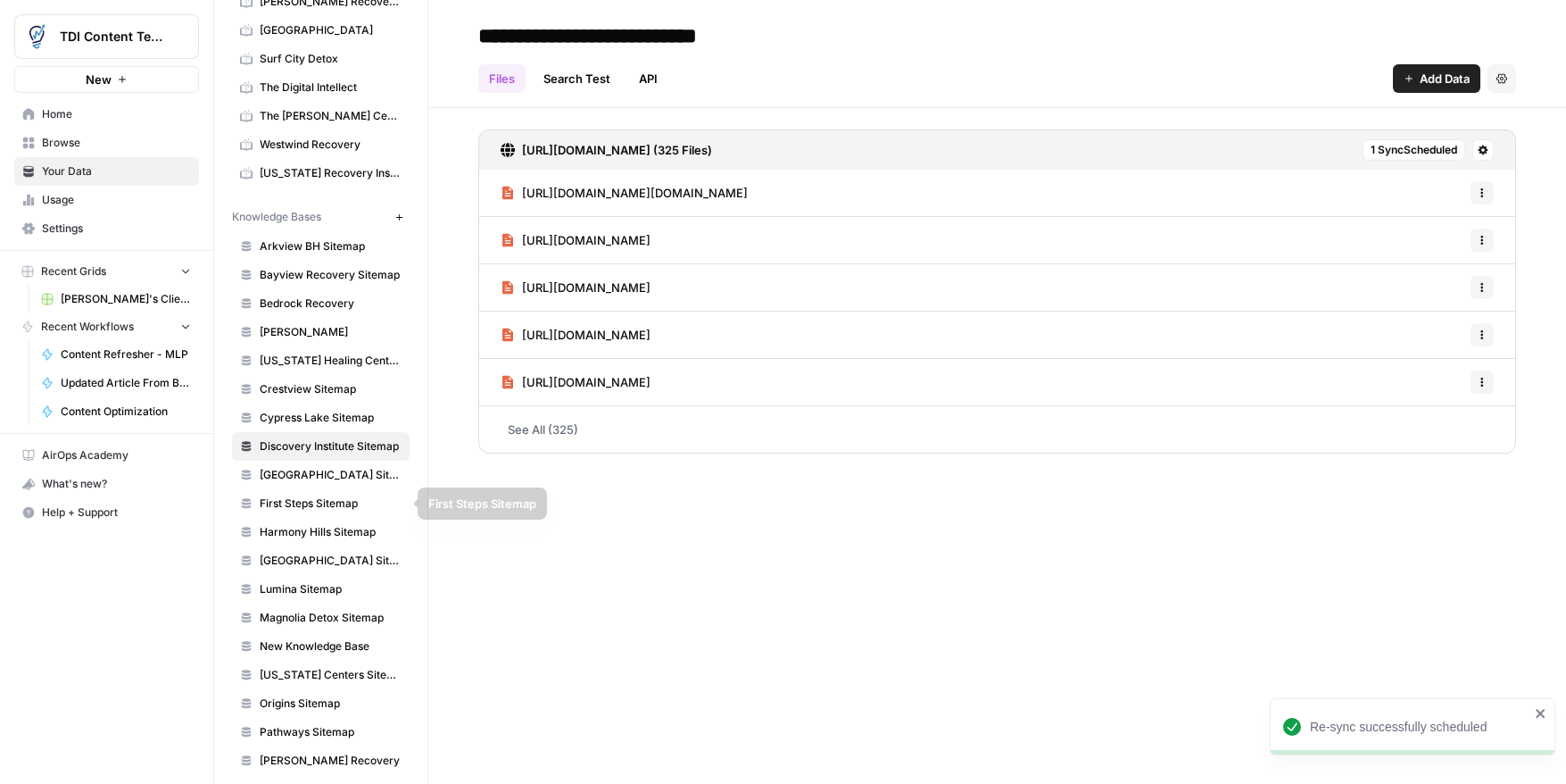
click at [311, 483] on link "[GEOGRAPHIC_DATA] Sitemap" at bounding box center [321, 475] width 178 height 29
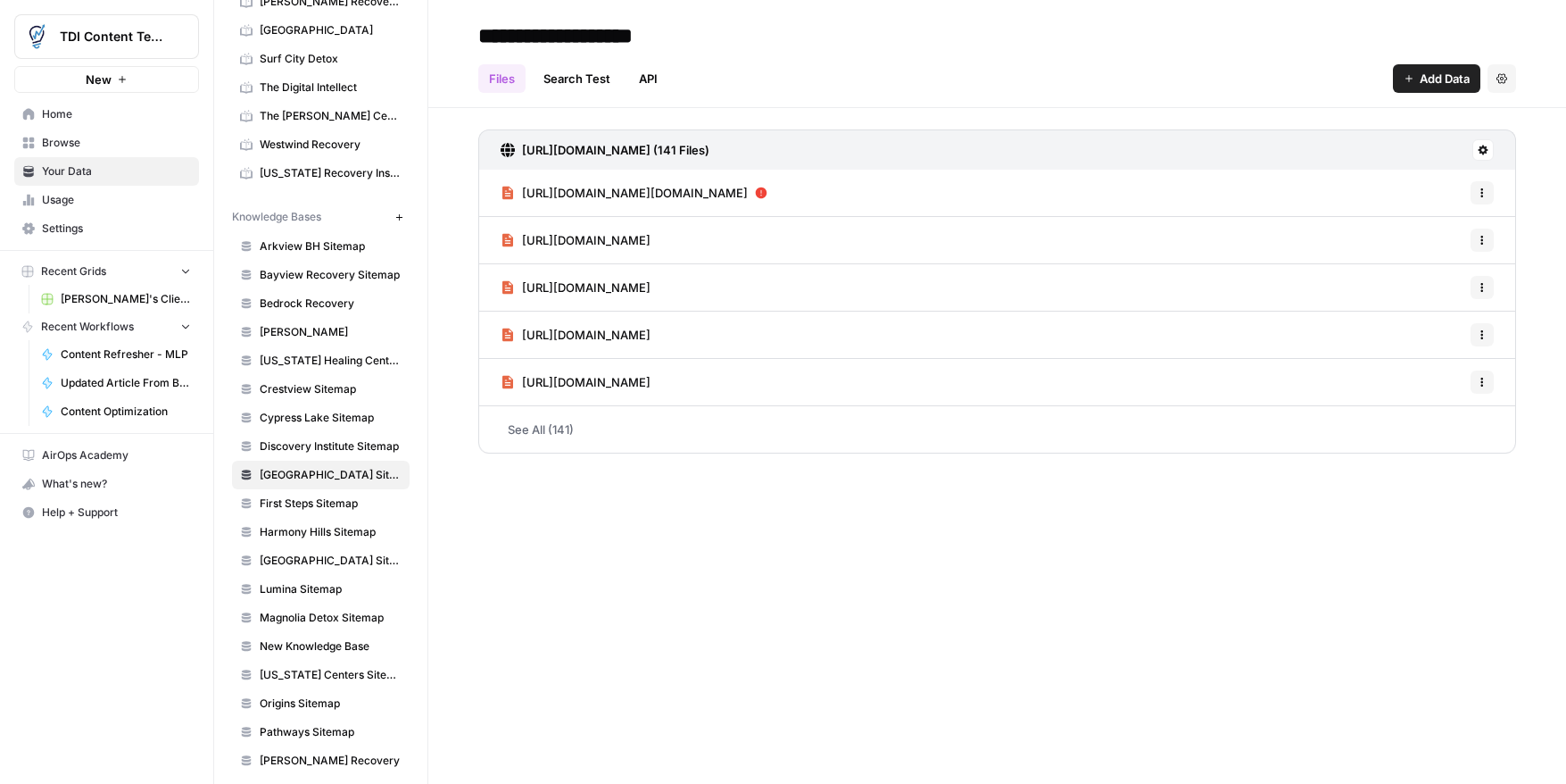
click at [1481, 151] on icon at bounding box center [1484, 150] width 10 height 10
click at [1436, 185] on span "Sync Data" at bounding box center [1415, 188] width 110 height 18
click at [1483, 150] on icon at bounding box center [1483, 150] width 11 height 11
click at [1454, 212] on span "Schedule Data Sync" at bounding box center [1415, 213] width 110 height 18
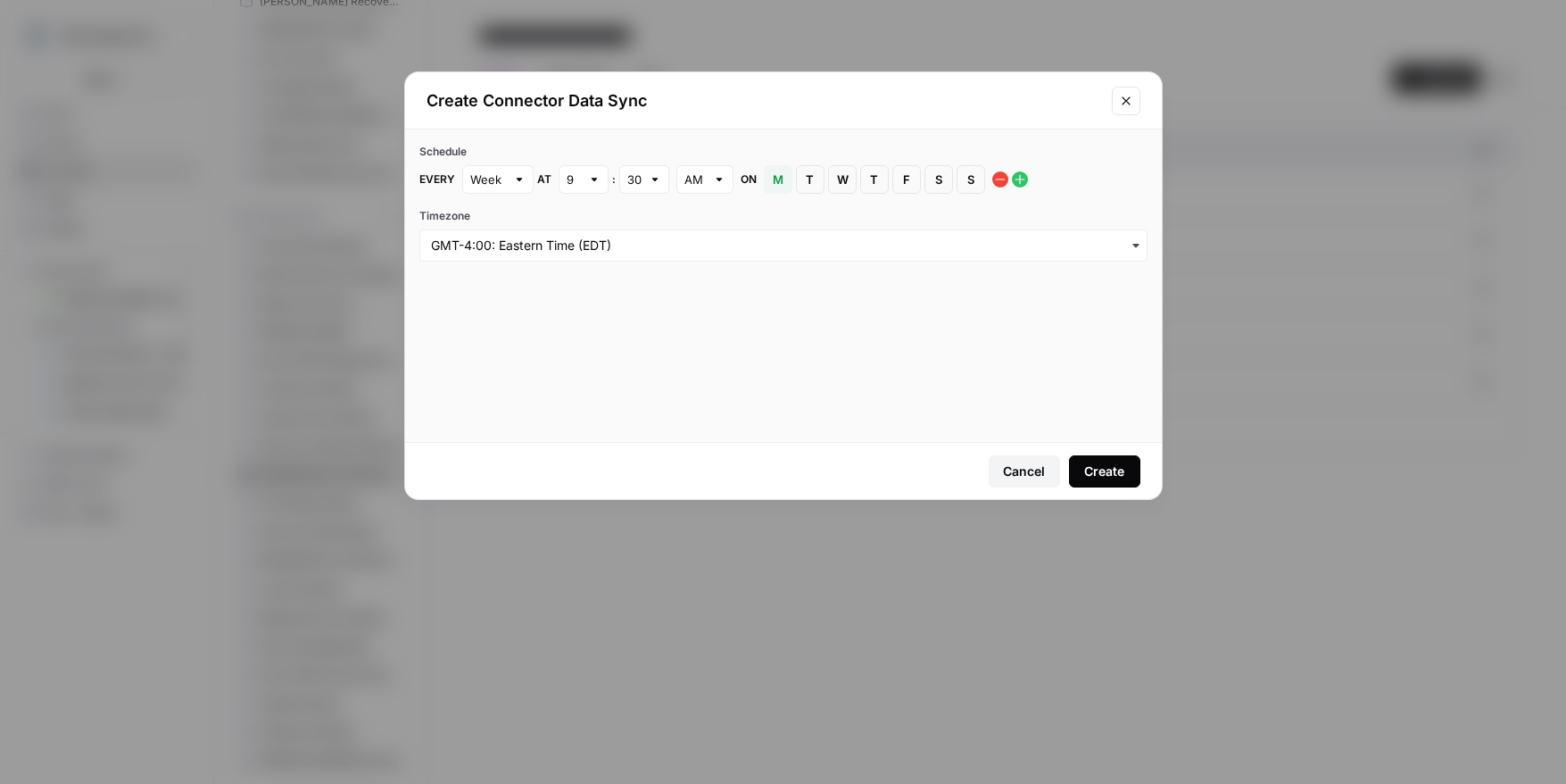
click at [591, 184] on div at bounding box center [594, 179] width 12 height 18
click at [584, 225] on span "1" at bounding box center [578, 221] width 12 height 18
type input "1"
click at [948, 176] on button "S [DATE]" at bounding box center [939, 179] width 29 height 29
click at [1105, 463] on div "Create" at bounding box center [1104, 471] width 40 height 18
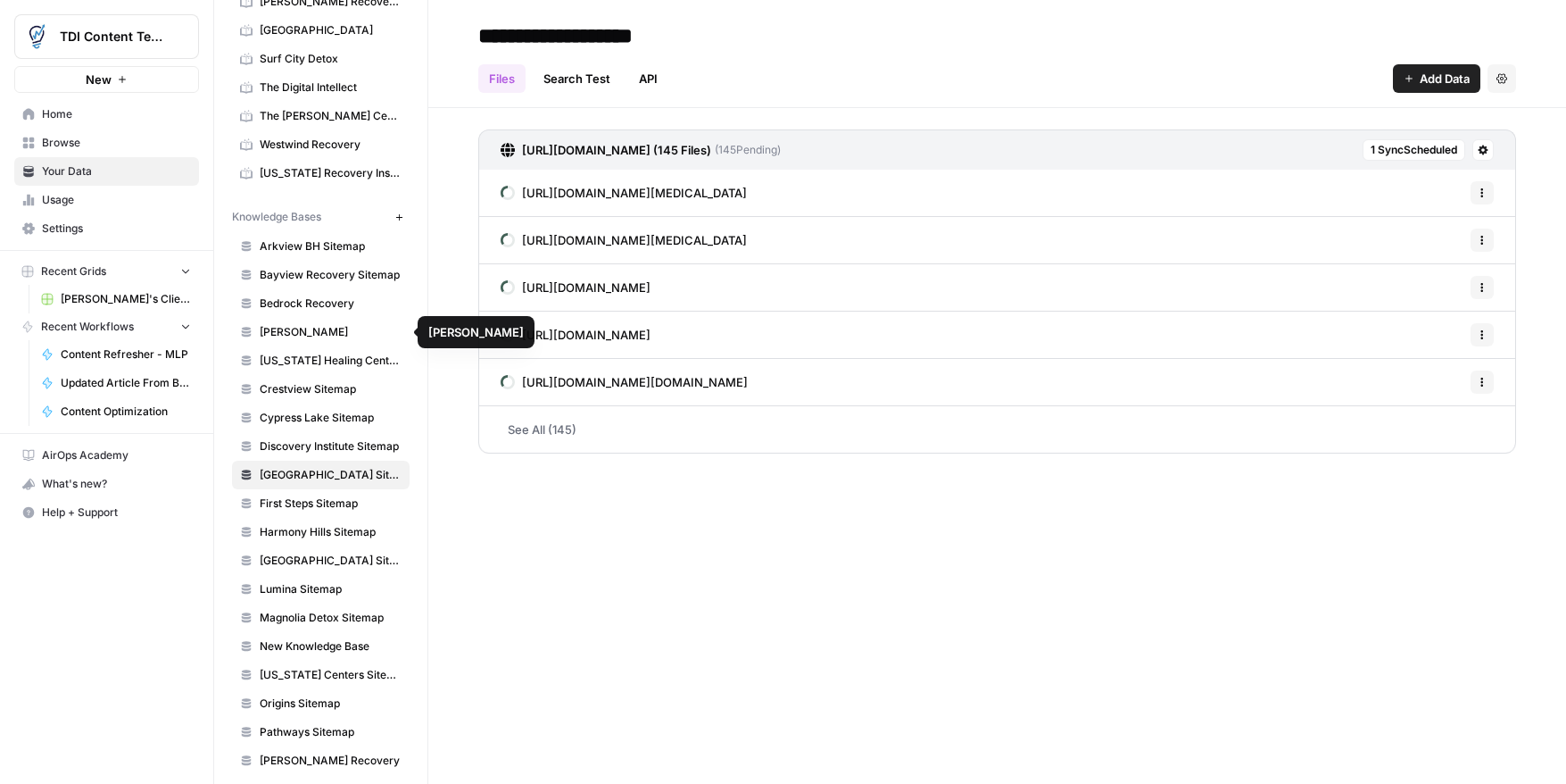
click at [278, 331] on span "[PERSON_NAME]" at bounding box center [331, 332] width 142 height 16
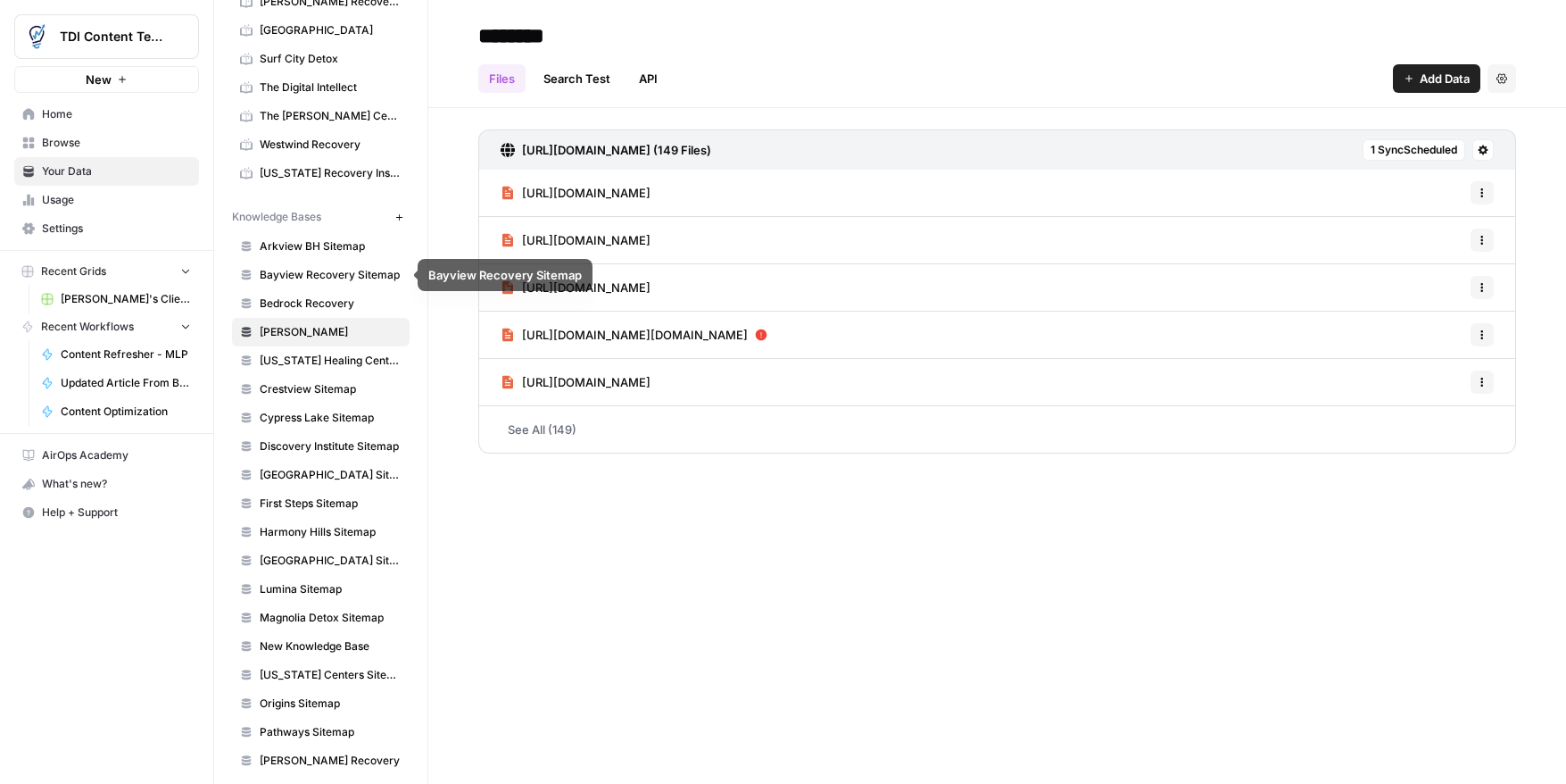
click at [335, 251] on span "Arkview BH Sitemap" at bounding box center [331, 246] width 142 height 16
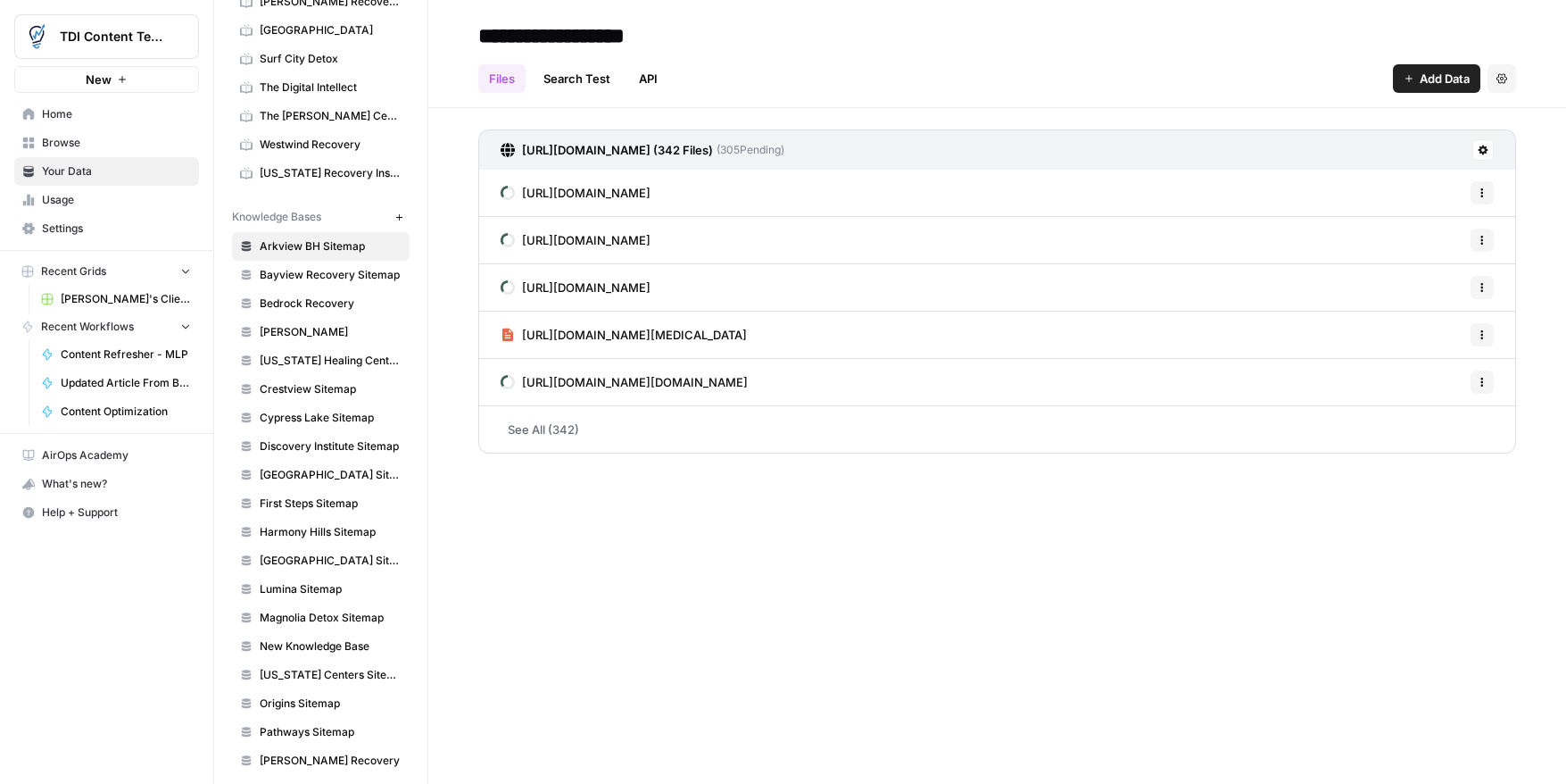
click at [343, 149] on span "Westwind Recovery" at bounding box center [331, 145] width 142 height 16
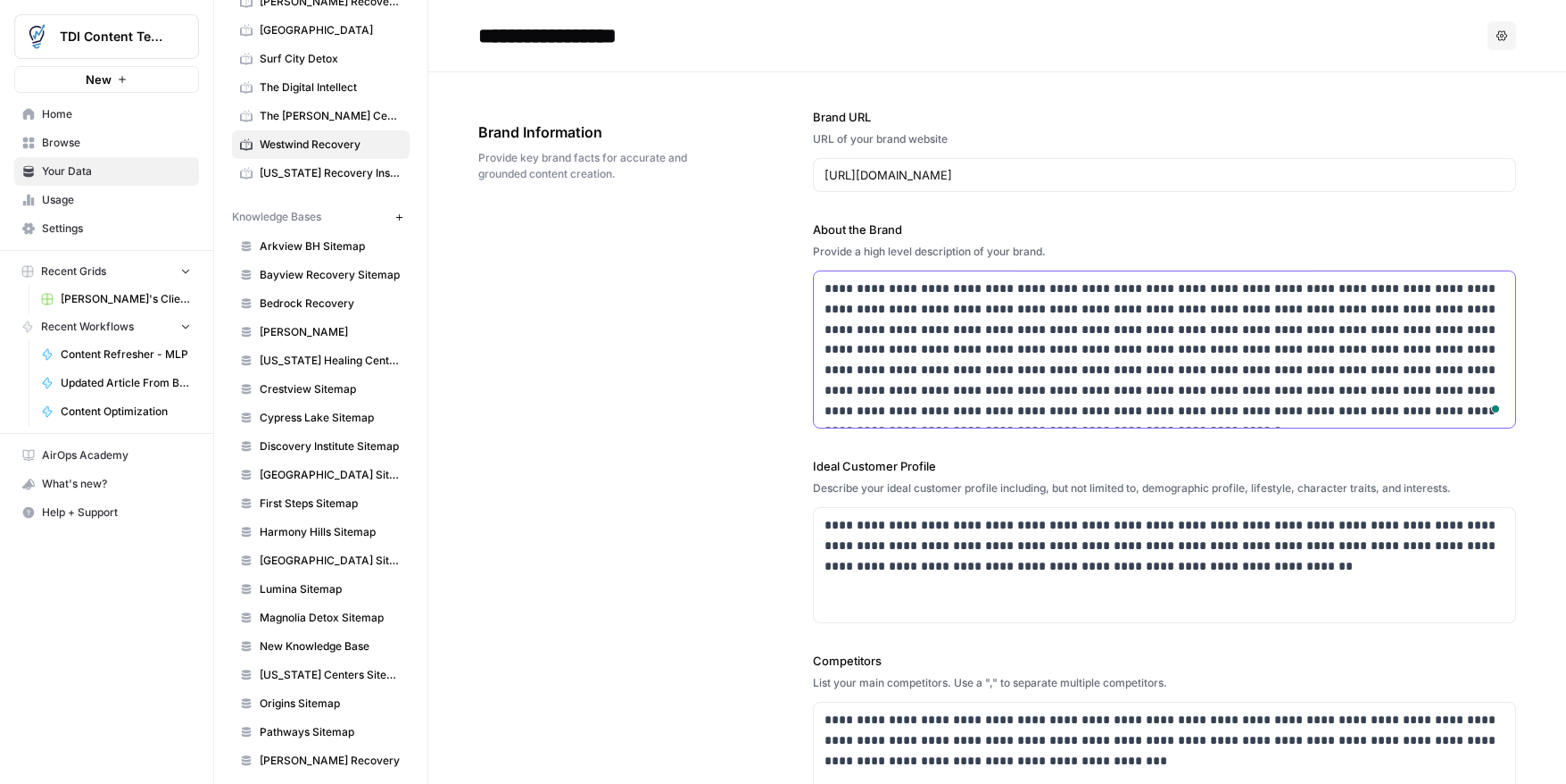
drag, startPoint x: 1504, startPoint y: 415, endPoint x: 825, endPoint y: 286, distance: 691.2
click at [826, 286] on p "**********" at bounding box center [1165, 349] width 680 height 142
copy p "**********"
click at [335, 238] on span "Arkview BH Sitemap" at bounding box center [331, 246] width 142 height 16
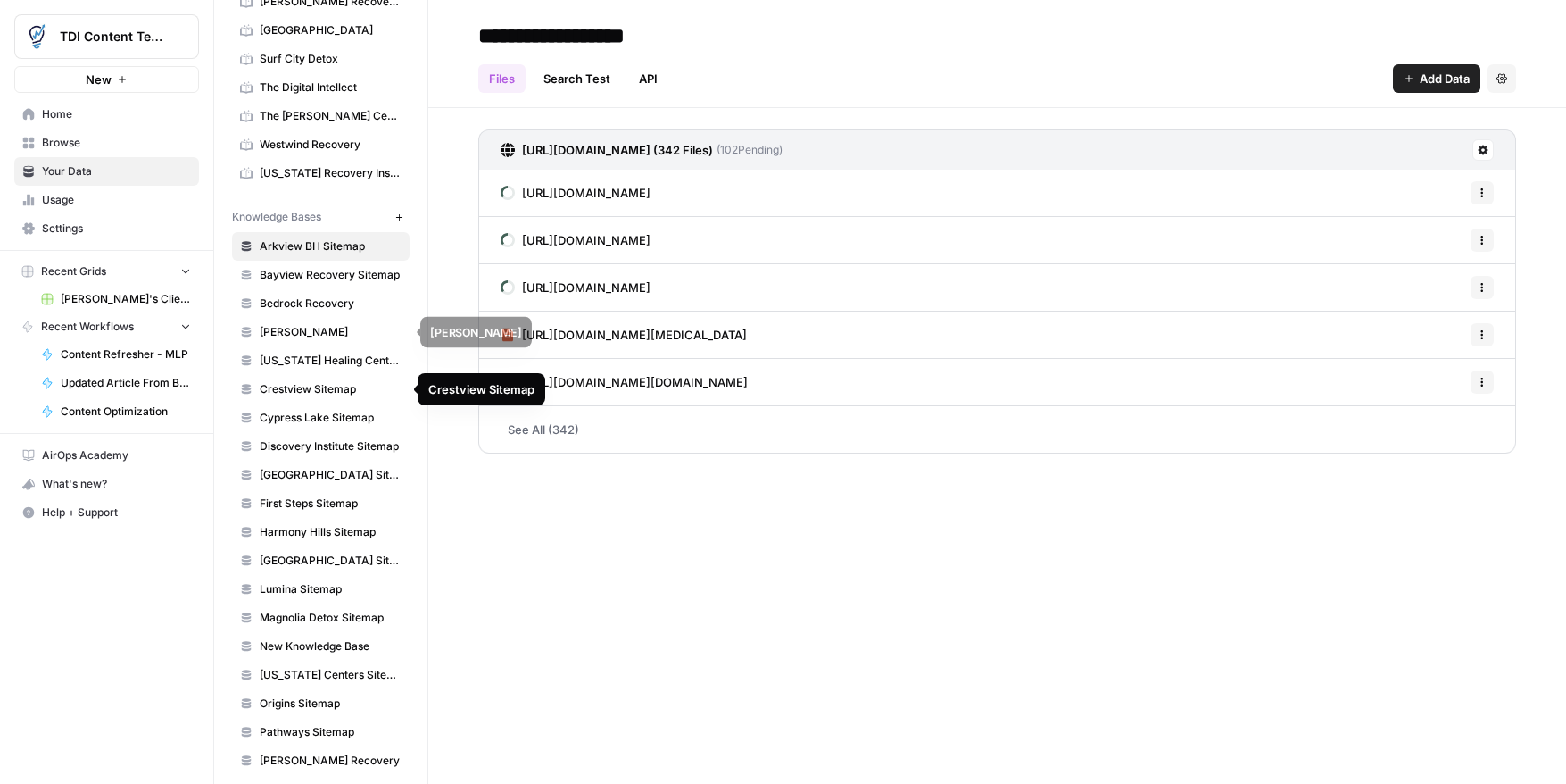
click at [281, 327] on span "[PERSON_NAME]" at bounding box center [331, 332] width 142 height 16
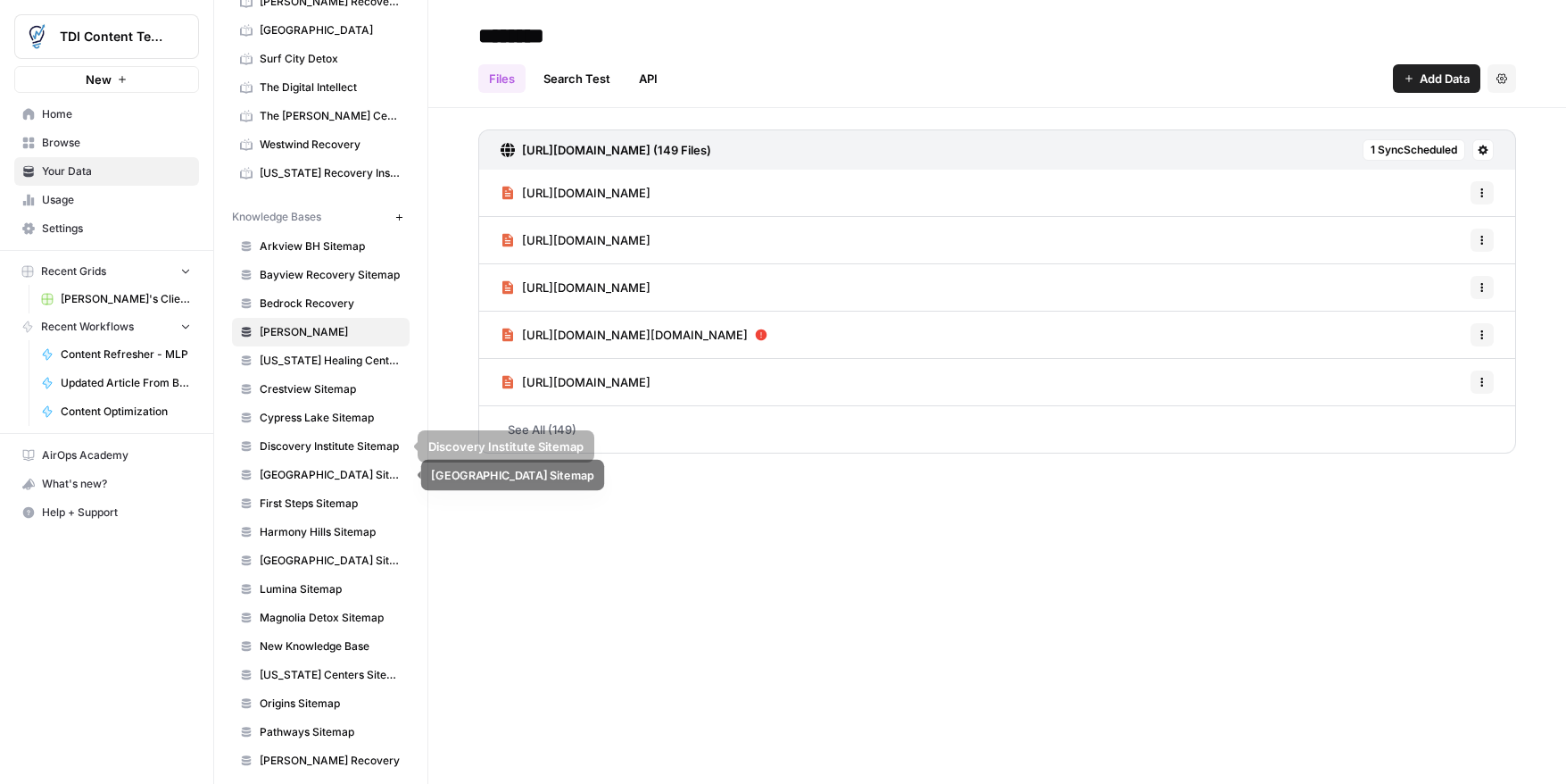
click at [313, 461] on link "[GEOGRAPHIC_DATA] Sitemap" at bounding box center [321, 475] width 178 height 29
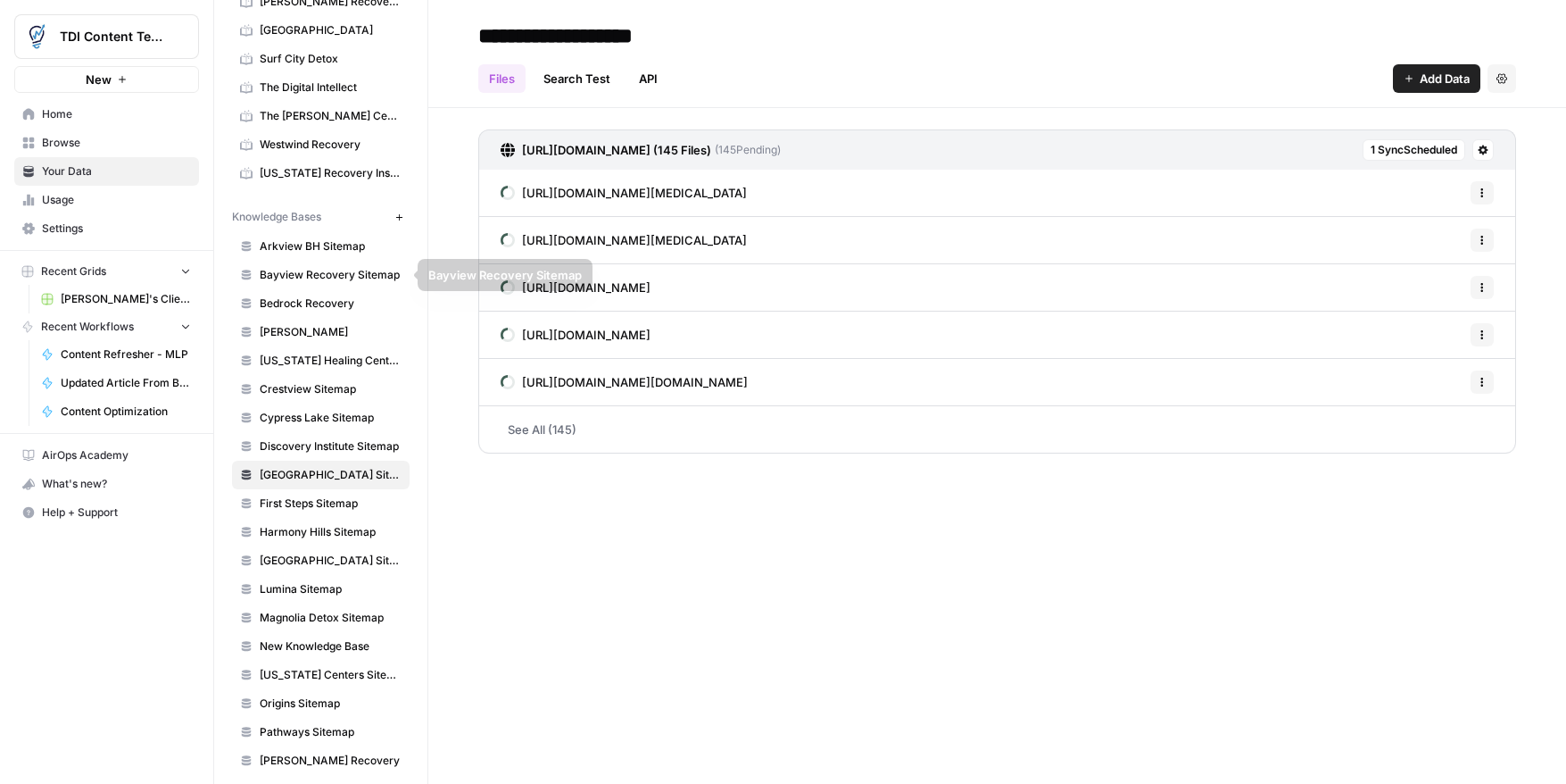
click at [324, 255] on link "Arkview BH Sitemap" at bounding box center [321, 246] width 178 height 29
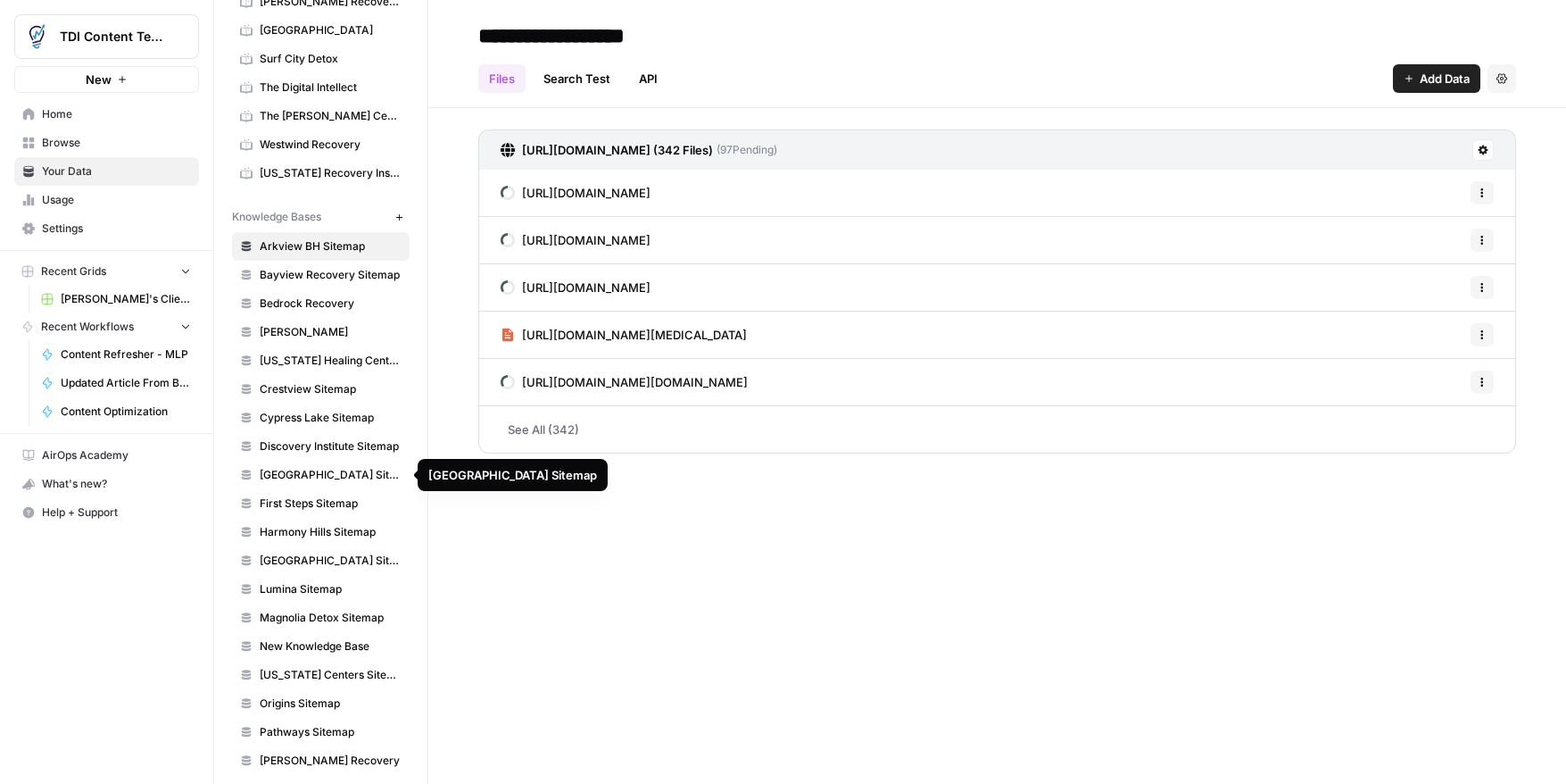
click at [329, 477] on span "[GEOGRAPHIC_DATA] Sitemap" at bounding box center [331, 475] width 142 height 16
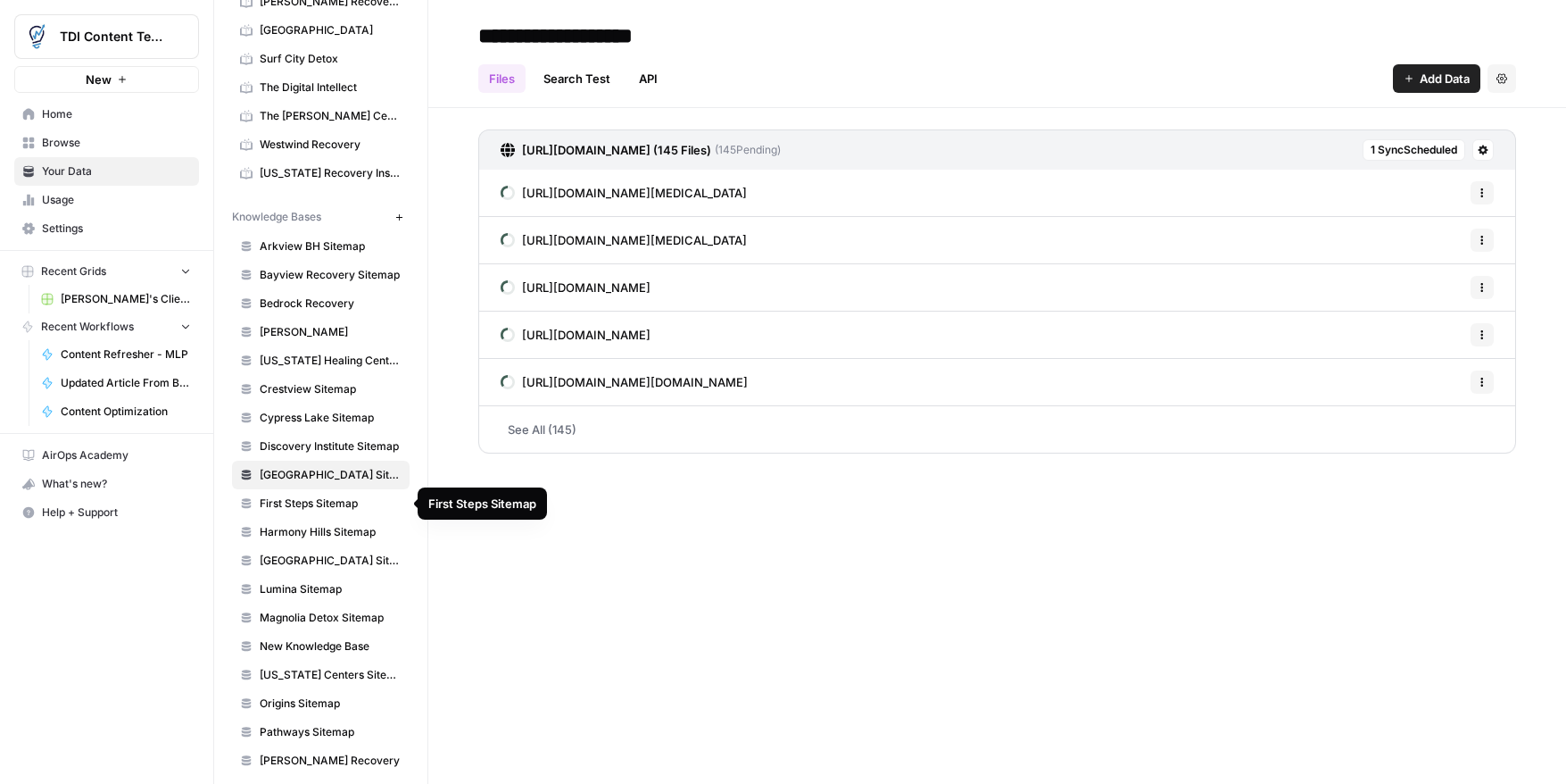
click at [331, 502] on span "First Steps Sitemap" at bounding box center [331, 503] width 142 height 16
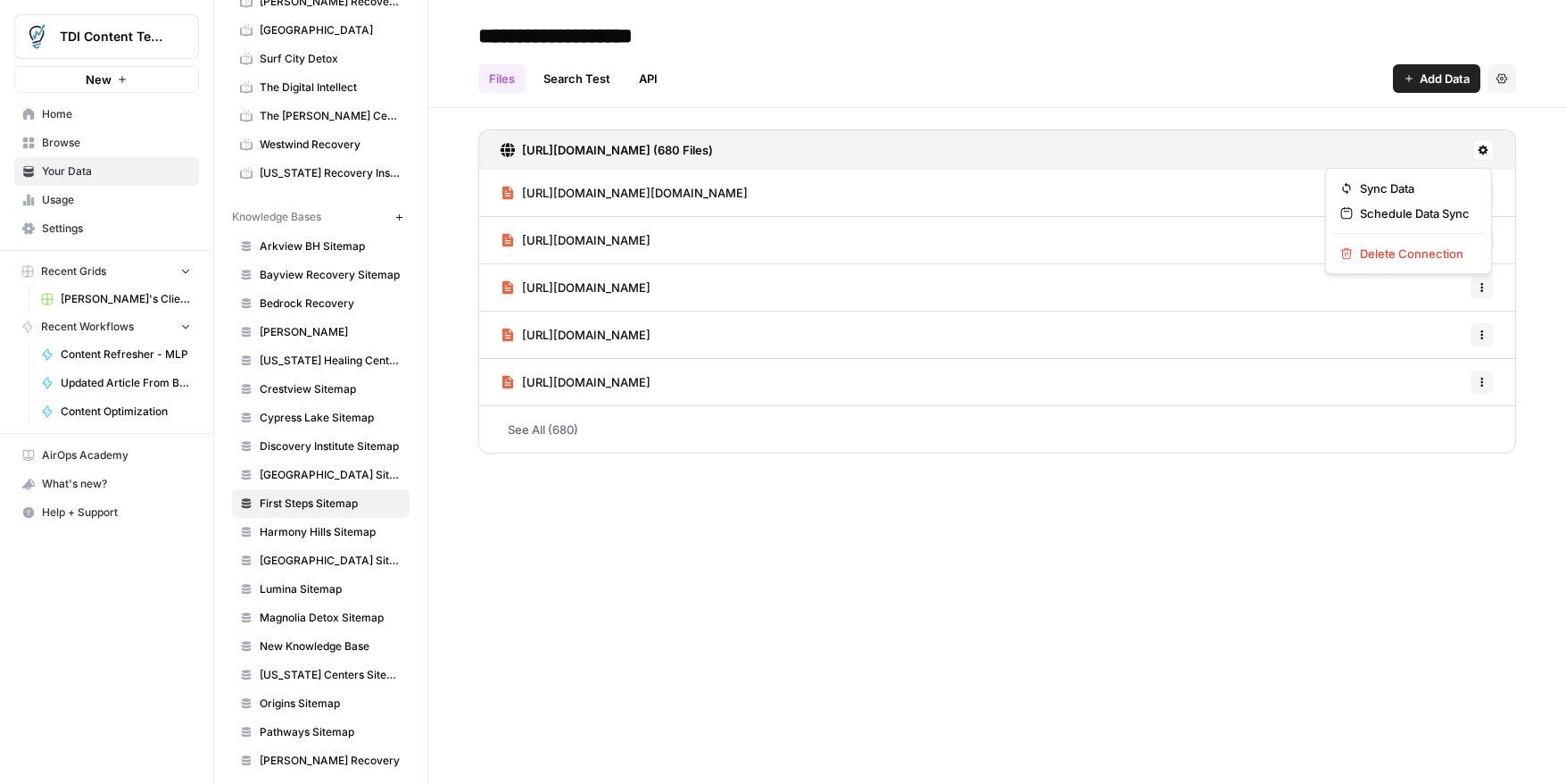
click at [1489, 143] on button at bounding box center [1483, 149] width 21 height 21
click at [1421, 213] on span "Schedule Data Sync" at bounding box center [1415, 213] width 110 height 18
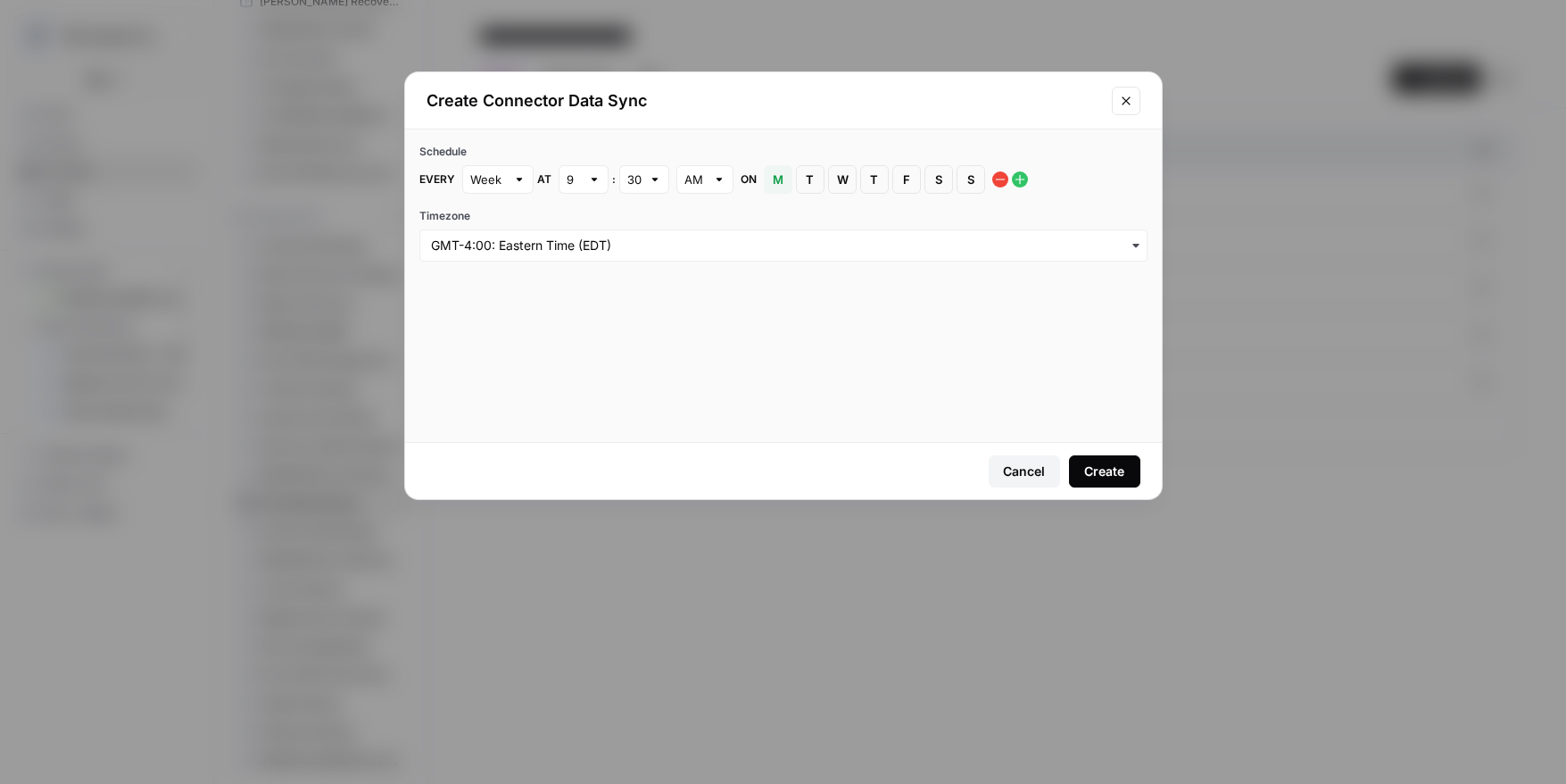
click at [589, 180] on div at bounding box center [594, 179] width 12 height 18
drag, startPoint x: 587, startPoint y: 363, endPoint x: 661, endPoint y: 311, distance: 90.4
click at [586, 363] on div "7" at bounding box center [582, 371] width 20 height 18
type input "7"
click at [934, 181] on span "S" at bounding box center [939, 179] width 11 height 18
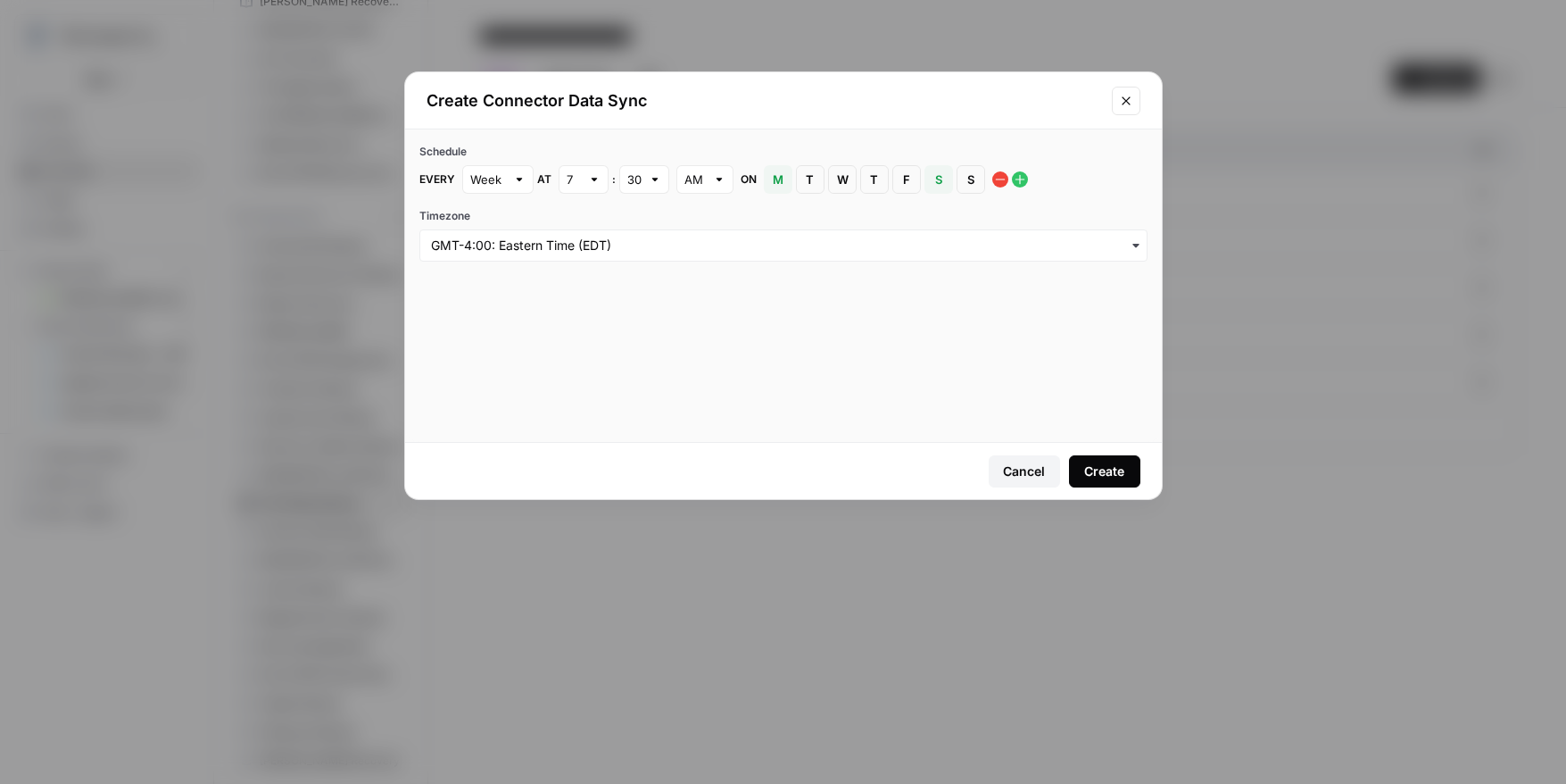
click at [1097, 469] on div "Create" at bounding box center [1104, 471] width 40 height 18
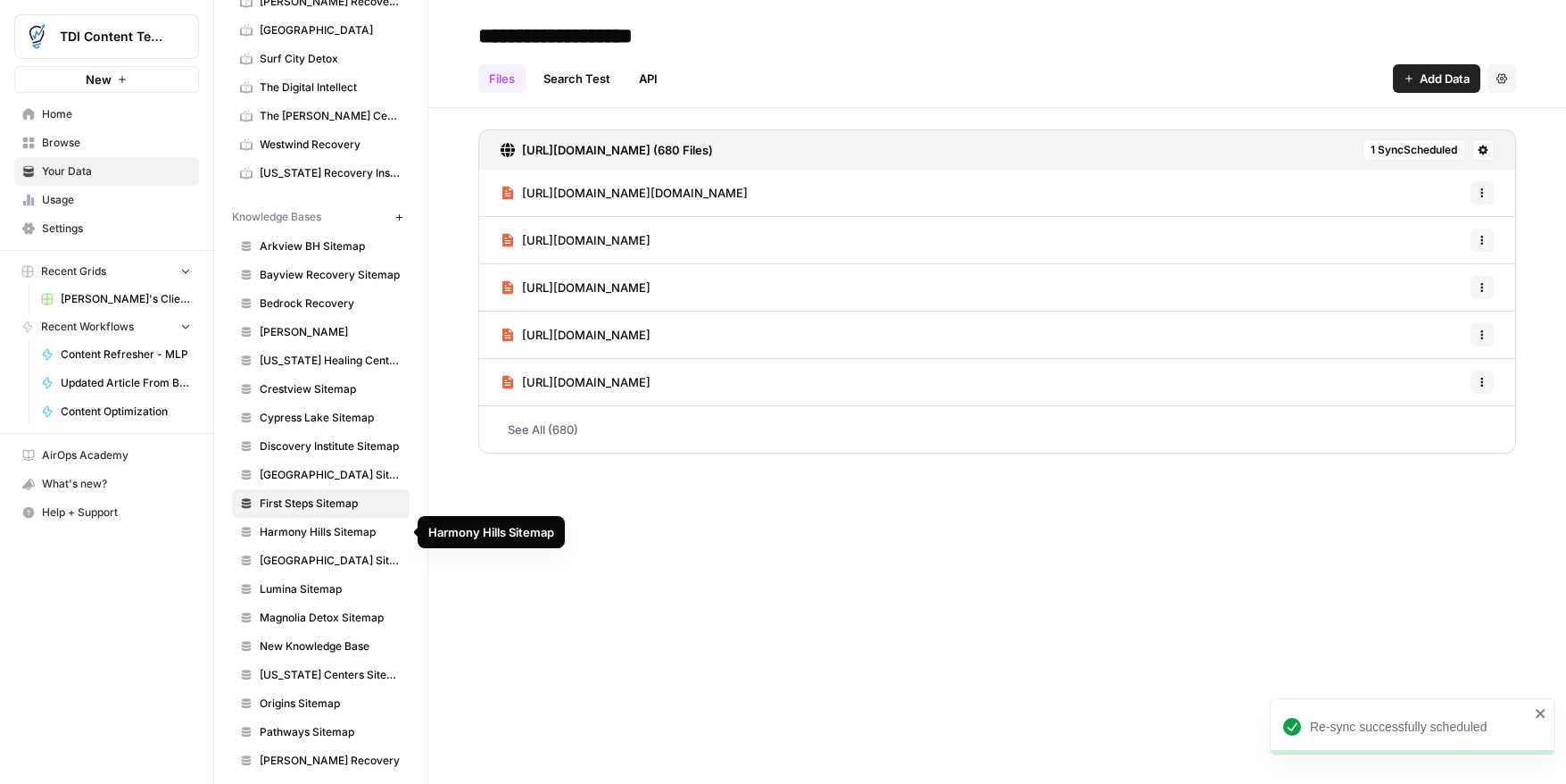
click at [301, 534] on span "Harmony Hills Sitemap" at bounding box center [331, 532] width 142 height 16
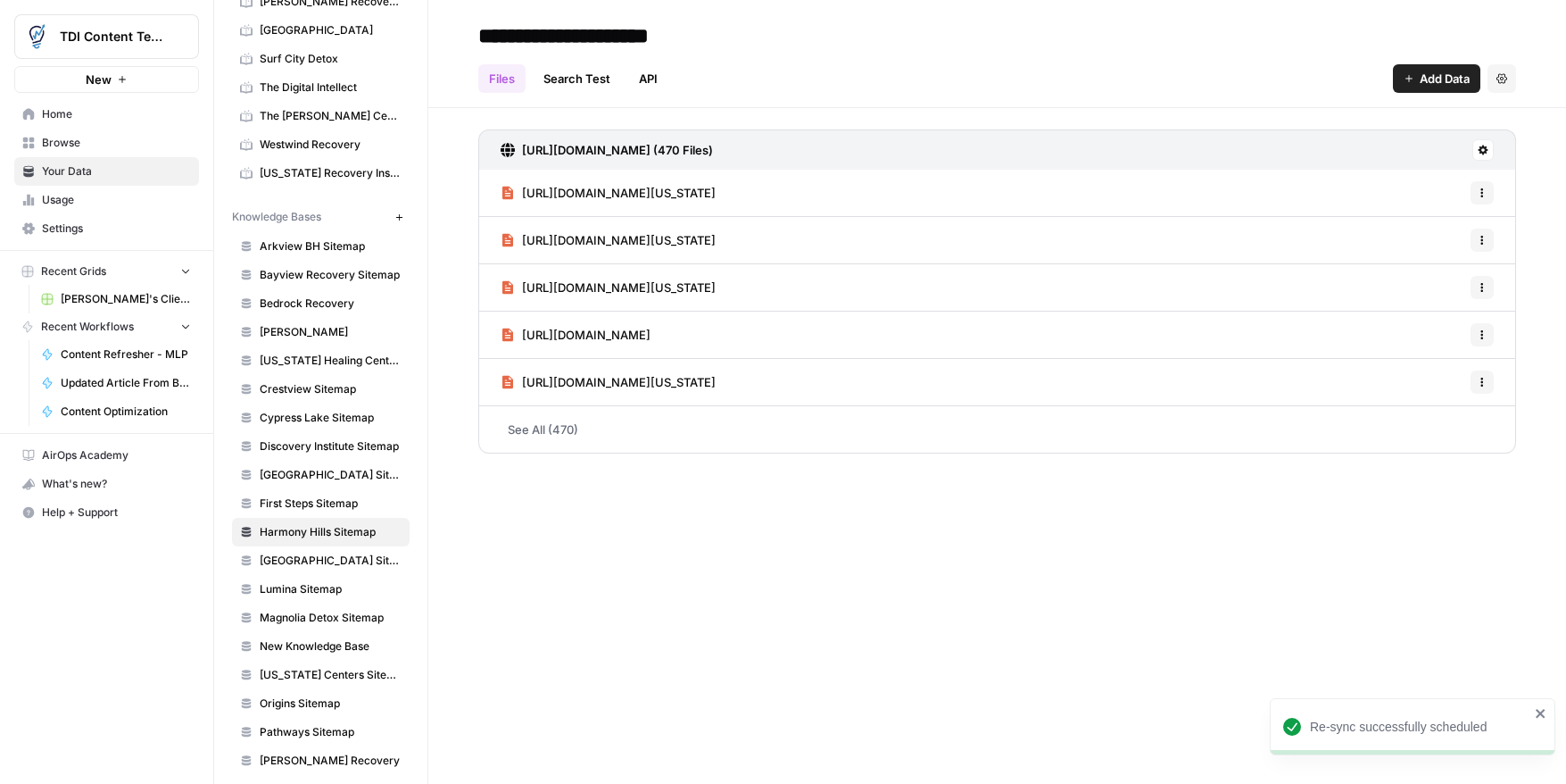
click at [1481, 152] on icon at bounding box center [1484, 150] width 10 height 10
click at [1420, 211] on span "Schedule Data Sync" at bounding box center [1415, 213] width 110 height 18
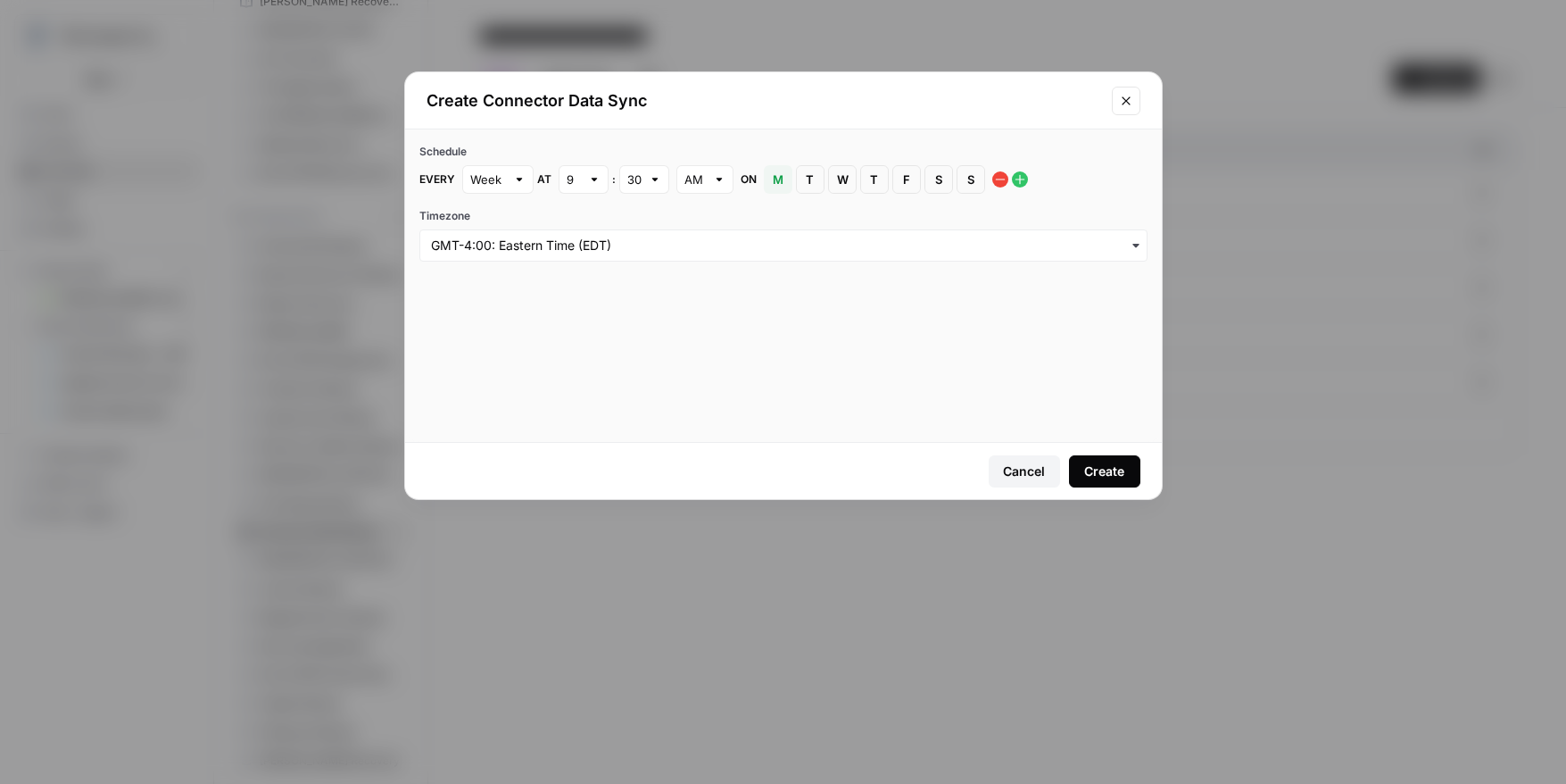
click at [594, 184] on div at bounding box center [594, 179] width 12 height 18
click at [584, 452] on span "10" at bounding box center [578, 446] width 12 height 18
type input "10"
click at [943, 179] on span "[DATE]" at bounding box center [943, 179] width 1 height 1
click at [1084, 478] on div "Create" at bounding box center [1104, 471] width 40 height 18
